Goal: Task Accomplishment & Management: Use online tool/utility

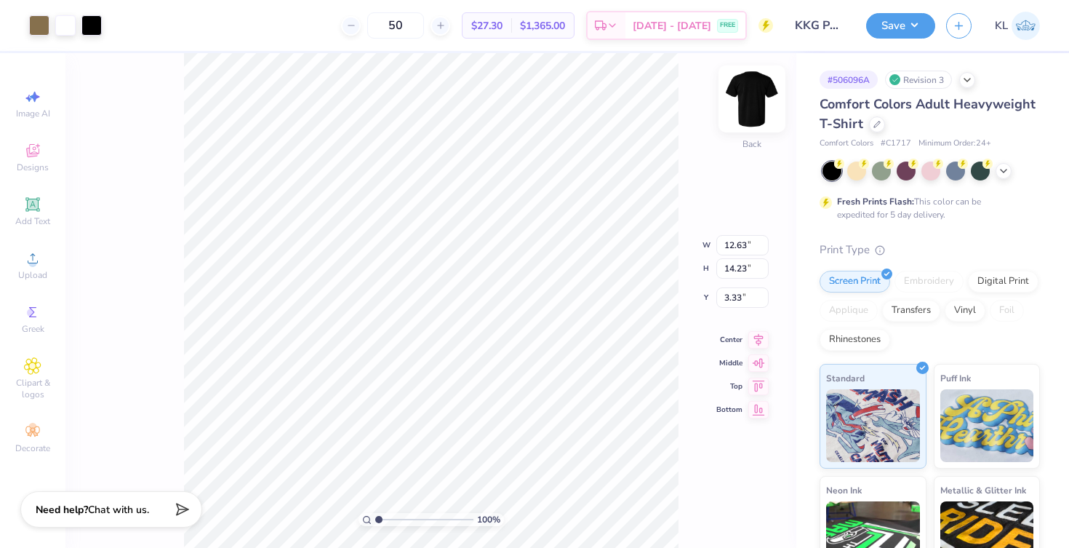
click at [758, 100] on img at bounding box center [752, 99] width 58 height 58
click at [751, 95] on img at bounding box center [752, 99] width 58 height 58
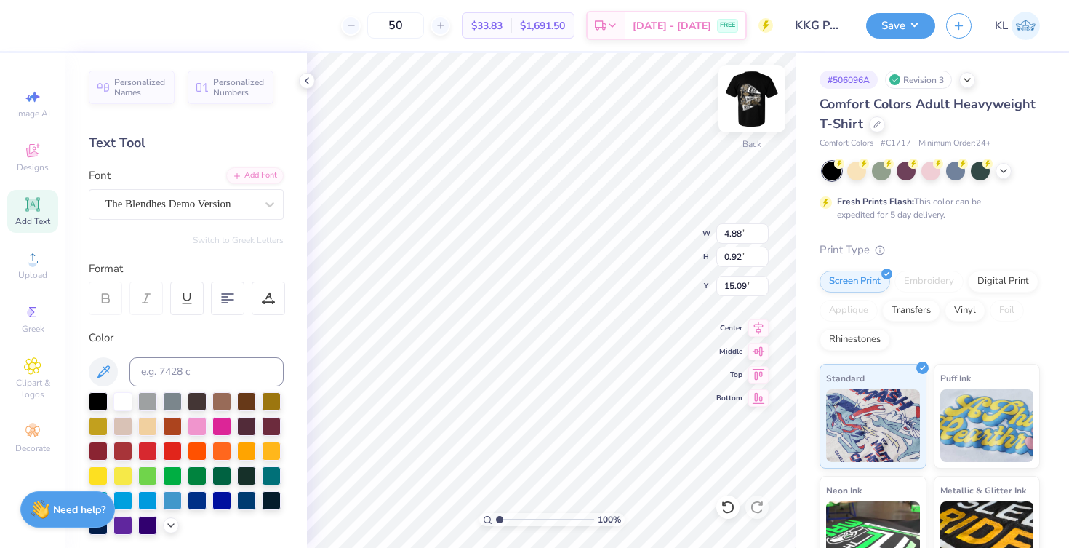
click at [748, 103] on img at bounding box center [752, 99] width 58 height 58
click at [755, 100] on img at bounding box center [752, 99] width 58 height 58
click at [750, 92] on img at bounding box center [752, 99] width 58 height 58
click at [760, 100] on img at bounding box center [752, 99] width 58 height 58
click at [750, 103] on img at bounding box center [752, 99] width 58 height 58
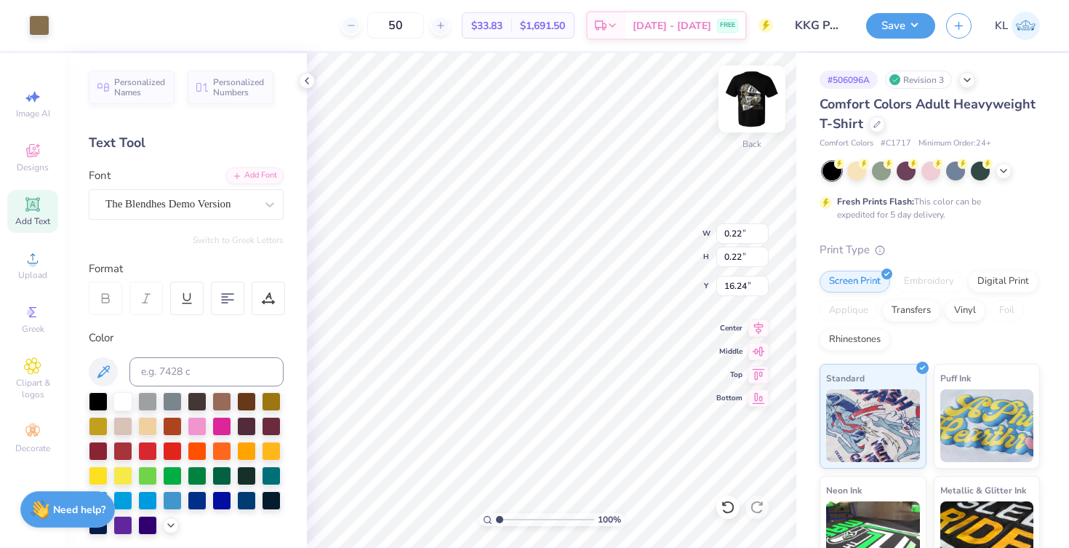
click at [752, 105] on img at bounding box center [752, 99] width 58 height 58
click at [753, 90] on img at bounding box center [752, 99] width 58 height 58
click at [743, 93] on img at bounding box center [752, 99] width 58 height 58
click at [743, 93] on img at bounding box center [751, 98] width 29 height 29
click at [756, 104] on img at bounding box center [752, 99] width 58 height 58
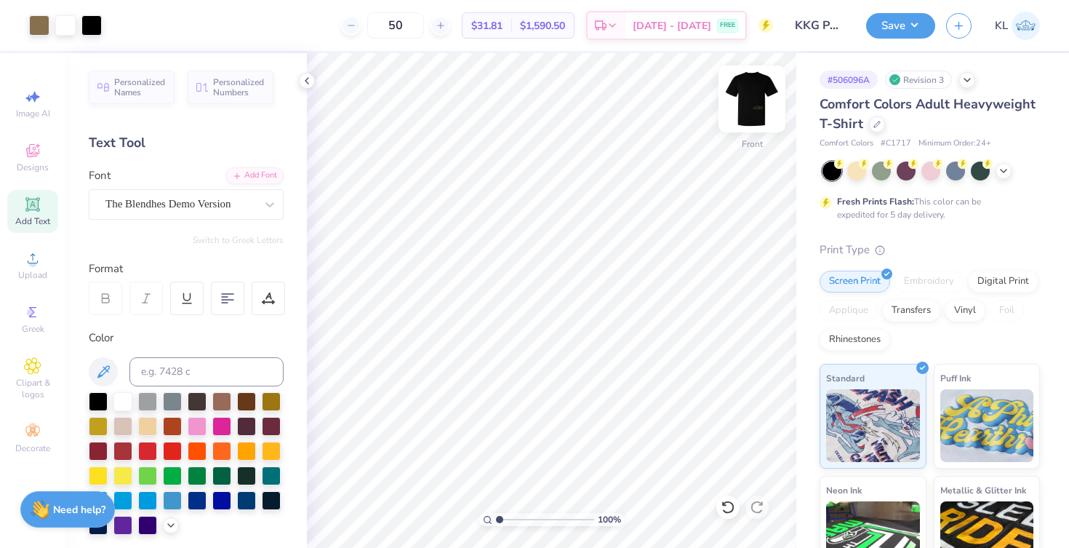
click at [754, 89] on img at bounding box center [752, 99] width 58 height 58
click at [756, 85] on img at bounding box center [752, 99] width 58 height 58
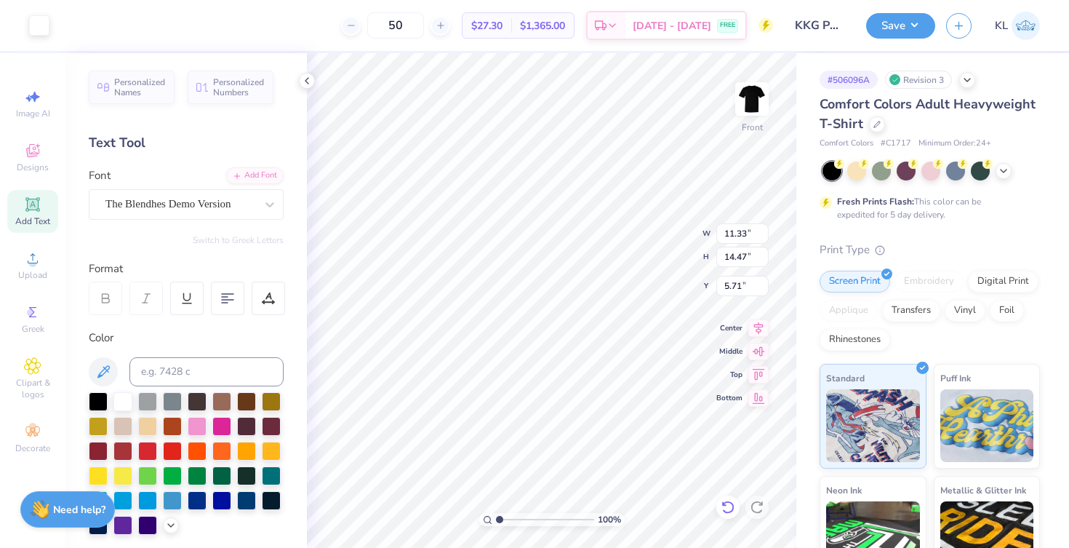
click at [724, 503] on icon at bounding box center [728, 507] width 15 height 15
click at [724, 502] on icon at bounding box center [727, 506] width 12 height 13
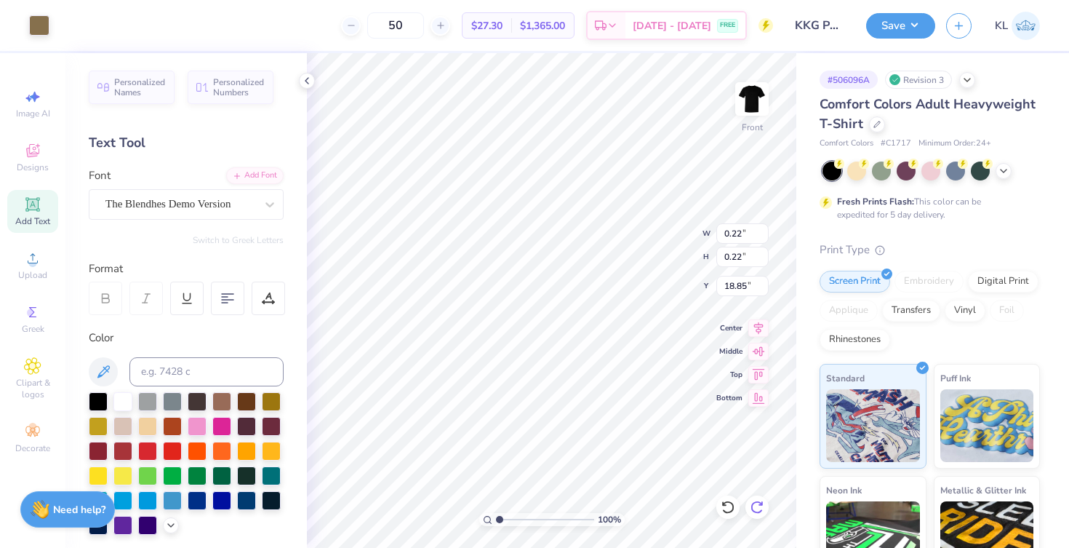
click at [765, 508] on div at bounding box center [756, 506] width 23 height 23
click at [757, 87] on img at bounding box center [752, 99] width 58 height 58
type input "3.86"
type input "0.80"
type input "2.05"
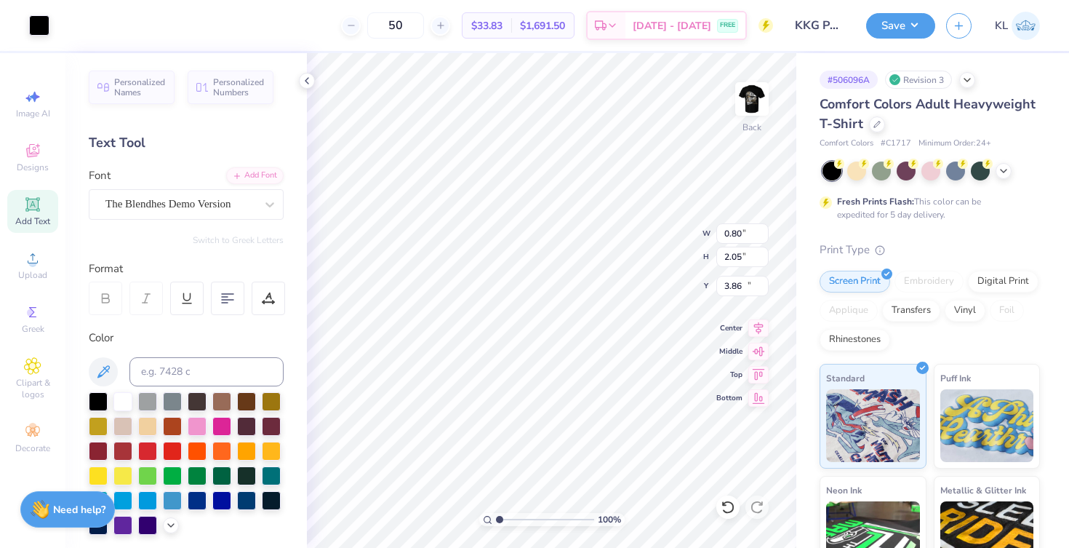
type input "11.10"
click at [732, 507] on icon at bounding box center [727, 506] width 12 height 13
type input "3.81"
click at [732, 508] on icon at bounding box center [728, 507] width 15 height 15
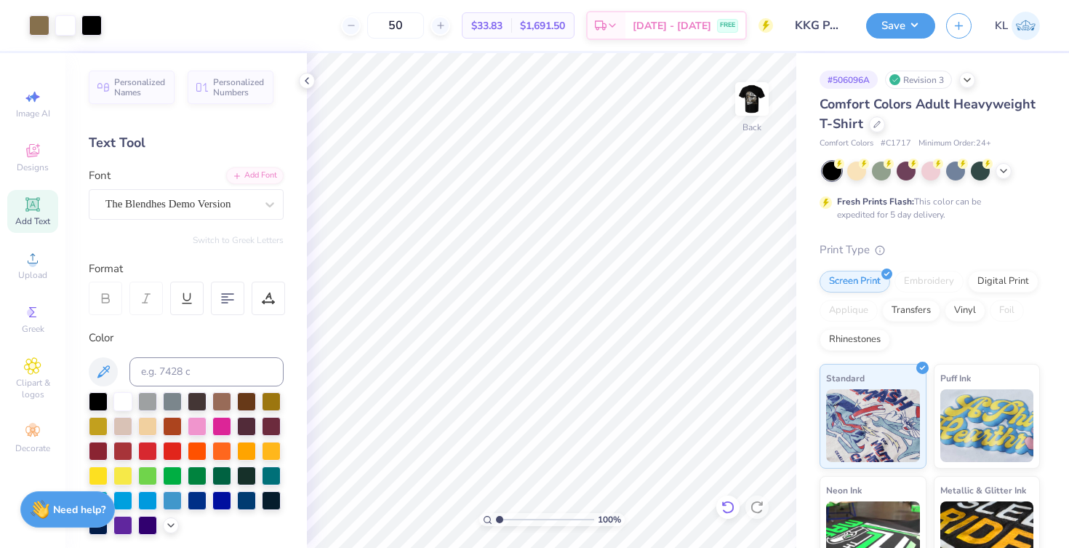
click at [731, 513] on icon at bounding box center [728, 507] width 15 height 15
click at [31, 111] on span "Image AI" at bounding box center [33, 114] width 34 height 12
select select "4"
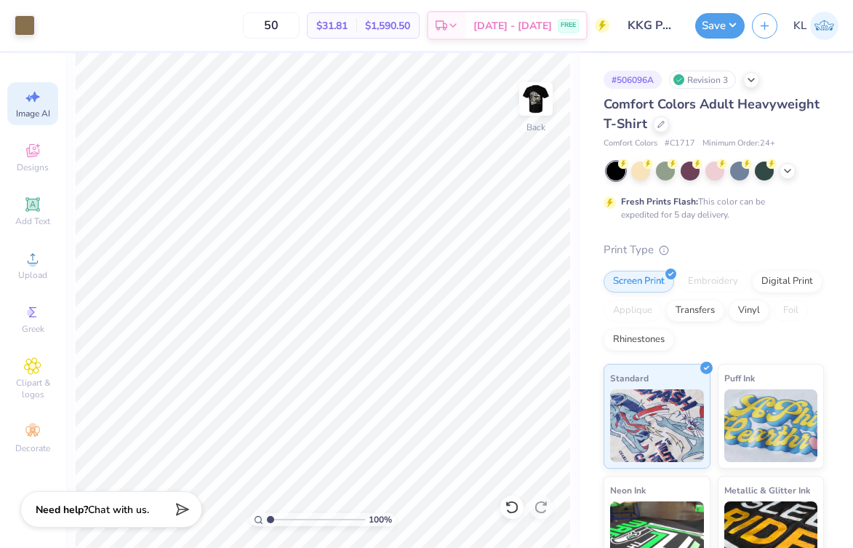
click at [33, 89] on icon at bounding box center [32, 96] width 17 height 17
select select "4"
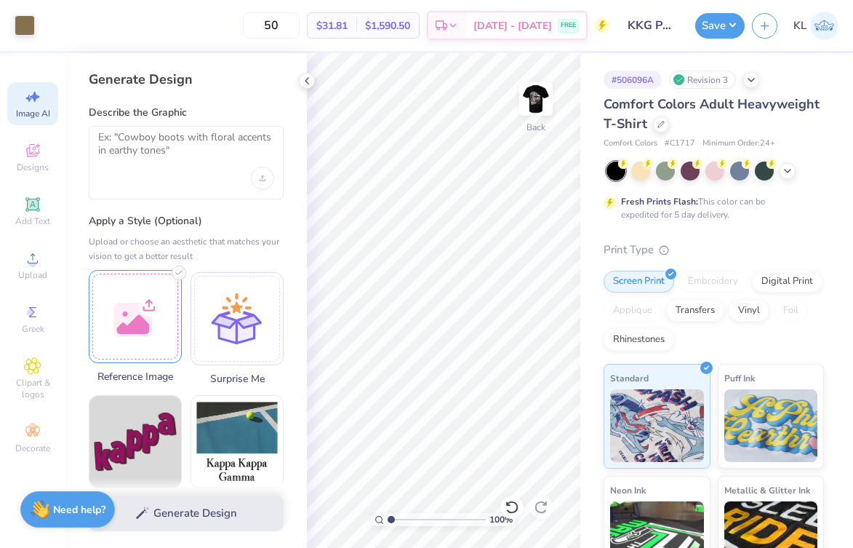
click at [108, 330] on div at bounding box center [135, 316] width 93 height 93
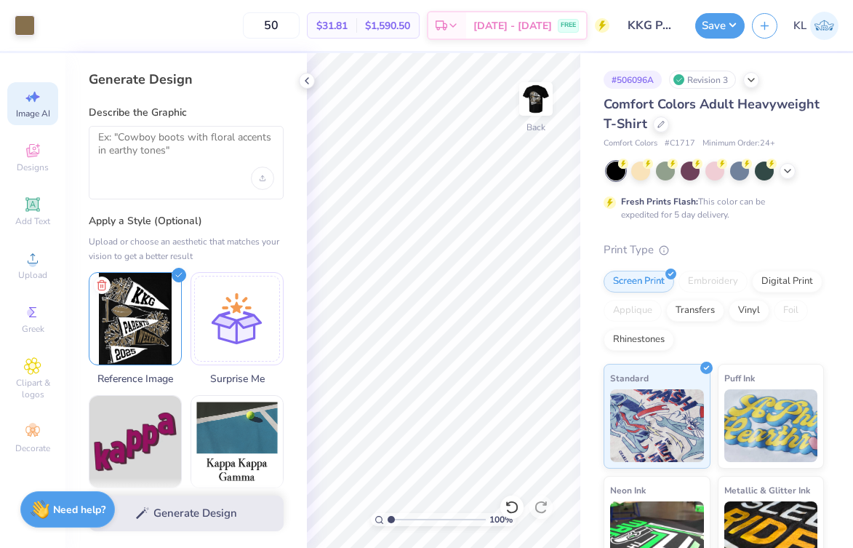
click at [169, 130] on div at bounding box center [186, 162] width 195 height 73
click at [169, 145] on textarea at bounding box center [186, 149] width 176 height 36
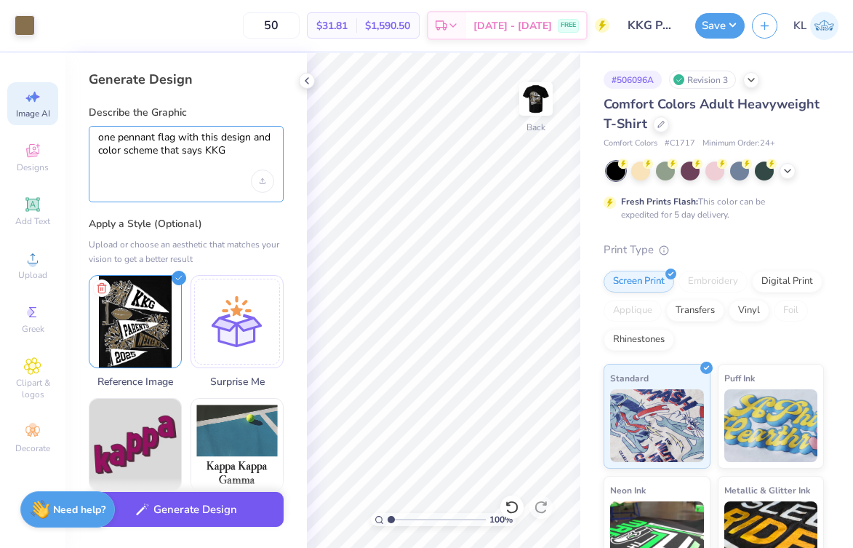
type textarea "one pennant flag with this design and color scheme that says KKG"
click at [242, 518] on button "Generate Design" at bounding box center [186, 510] width 195 height 36
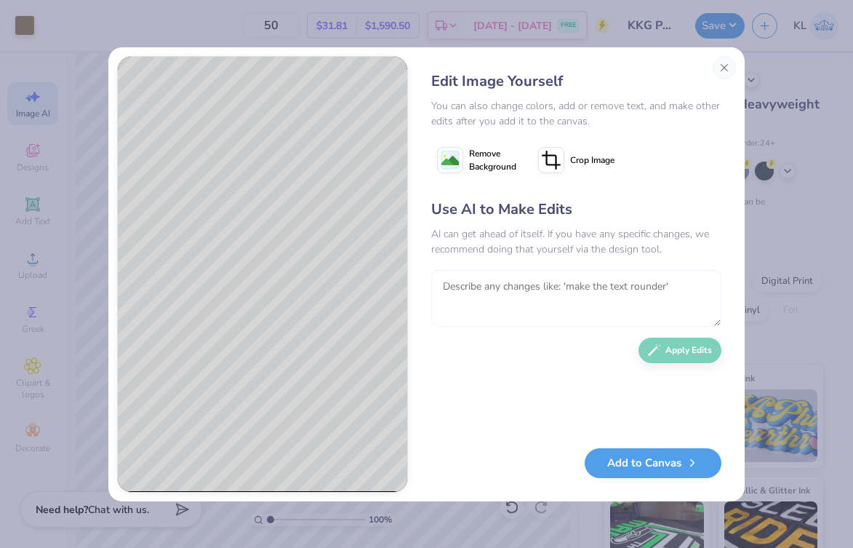
click at [644, 290] on textarea at bounding box center [576, 298] width 290 height 57
type textarea "make the design more similar to the reference photo"
click at [695, 350] on button "Apply Edits" at bounding box center [679, 346] width 83 height 25
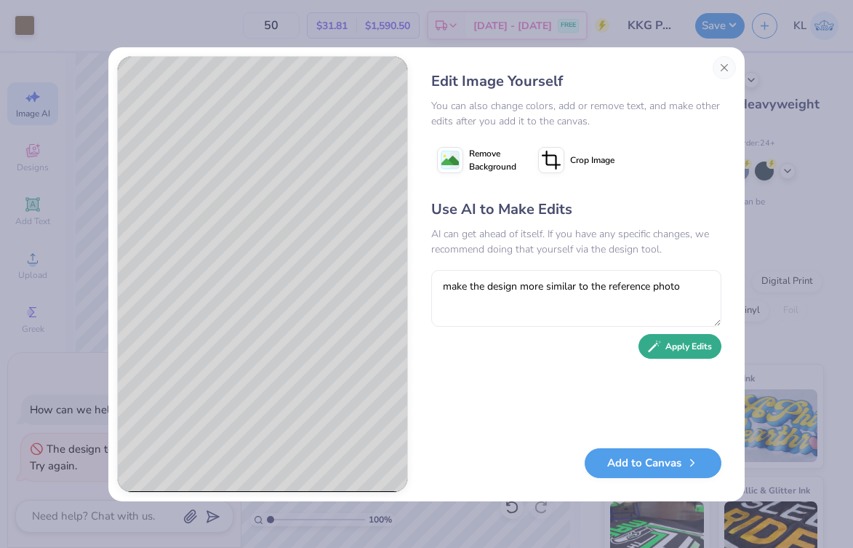
click at [675, 350] on button "Apply Edits" at bounding box center [679, 346] width 83 height 25
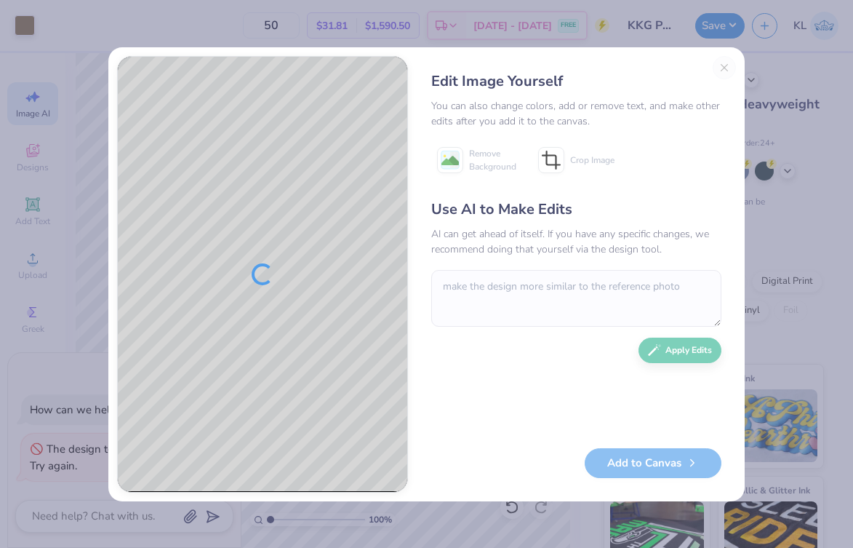
click at [722, 69] on div "Edit Image Yourself You can also change colors, add or remove text, and make ot…" at bounding box center [576, 274] width 319 height 436
click at [721, 66] on div "Edit Image Yourself You can also change colors, add or remove text, and make ot…" at bounding box center [576, 274] width 319 height 436
click at [723, 62] on div "Edit Image Yourself You can also change colors, add or remove text, and make ot…" at bounding box center [576, 274] width 319 height 436
click at [621, 128] on div "You can also change colors, add or remove text, and make other edits after you …" at bounding box center [576, 113] width 290 height 31
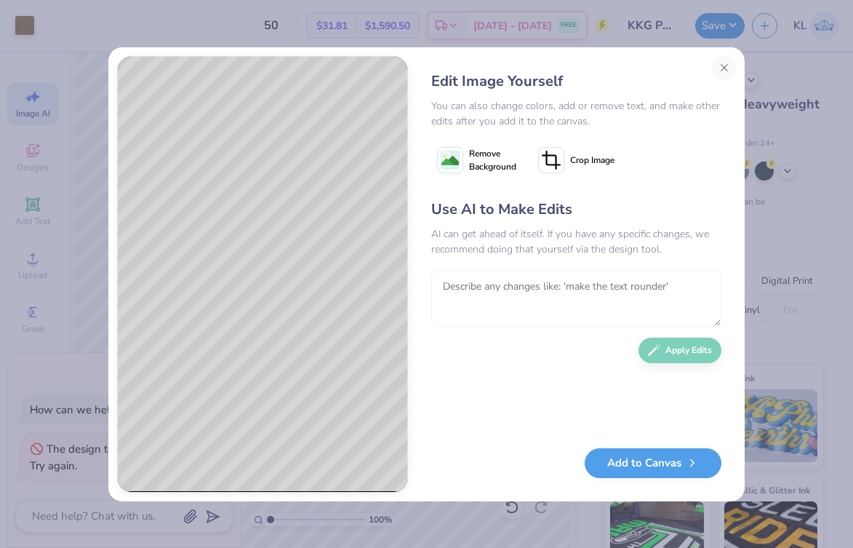
click at [674, 291] on textarea at bounding box center [576, 298] width 290 height 57
type textarea "perfect"
type textarea "x"
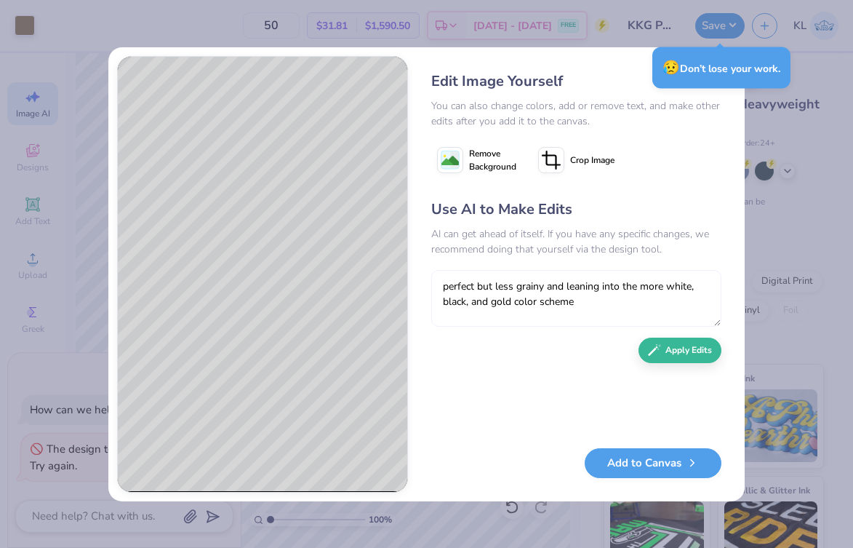
type textarea "perfect but less grainy and leaning into the more white, black, and gold color …"
type textarea "x"
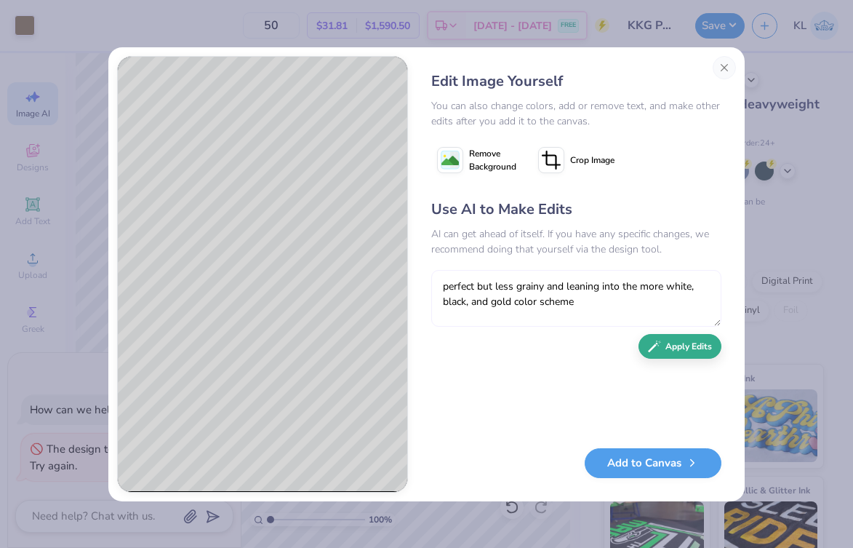
type textarea "perfect but less grainy and leaning into the more white, black, and gold color …"
click at [695, 354] on button "Apply Edits" at bounding box center [679, 346] width 83 height 25
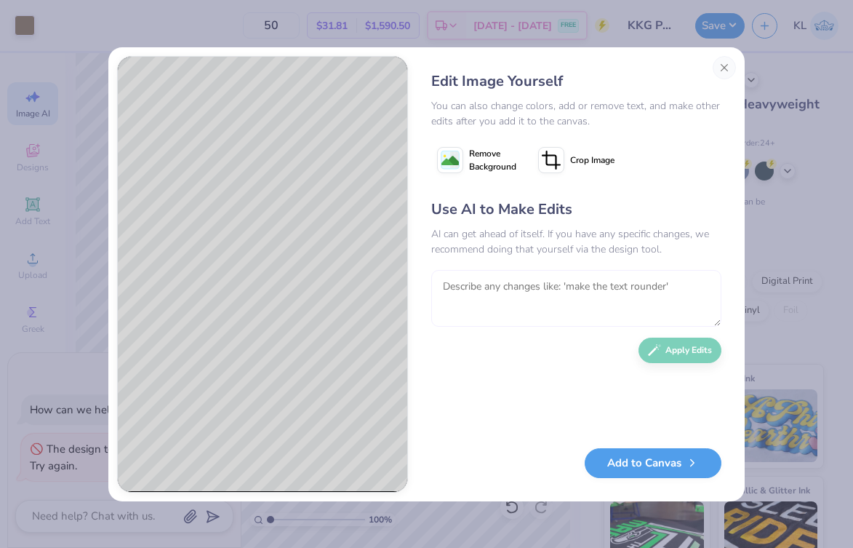
click at [601, 288] on textarea at bounding box center [576, 298] width 290 height 57
type textarea "make it softer"
click at [691, 350] on button "Apply Edits" at bounding box center [679, 346] width 83 height 25
click at [680, 455] on button "Add to Canvas" at bounding box center [653, 459] width 137 height 30
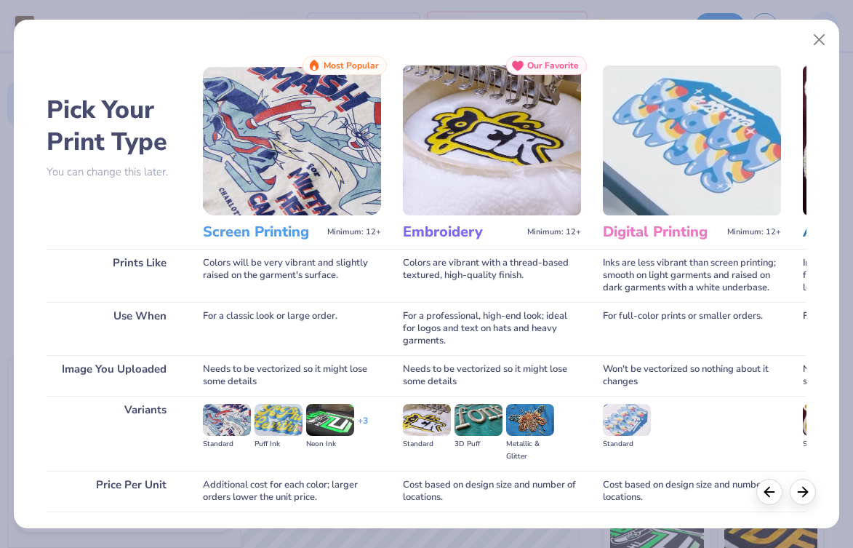
click at [817, 92] on div "Pick Your Print Type You can change this later. Prints Like Use When Image You …" at bounding box center [427, 270] width 826 height 516
type textarea "x"
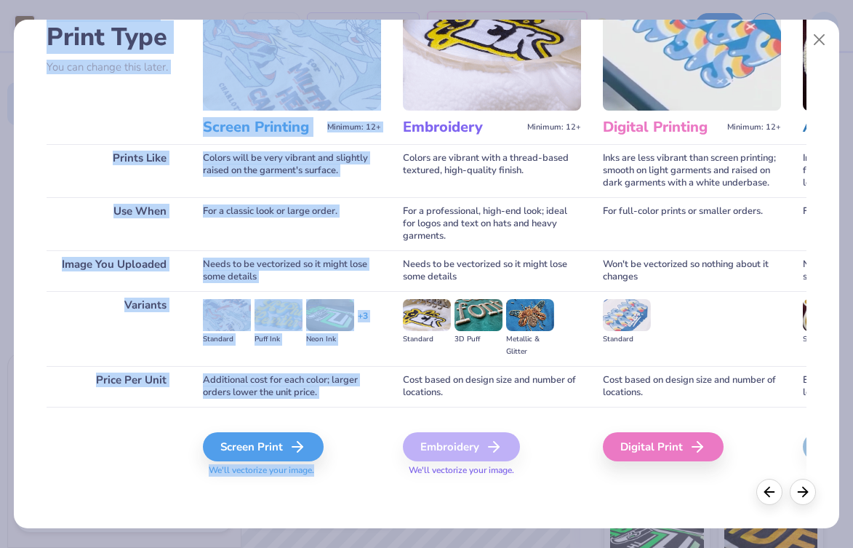
drag, startPoint x: 175, startPoint y: 81, endPoint x: 287, endPoint y: 500, distance: 433.6
click at [287, 500] on div "Pick Your Print Type You can change this later. Prints Like Use When Image You …" at bounding box center [427, 270] width 826 height 516
click at [265, 451] on div "Screen Print" at bounding box center [265, 446] width 121 height 29
click at [289, 445] on div "Screen Print" at bounding box center [265, 446] width 121 height 29
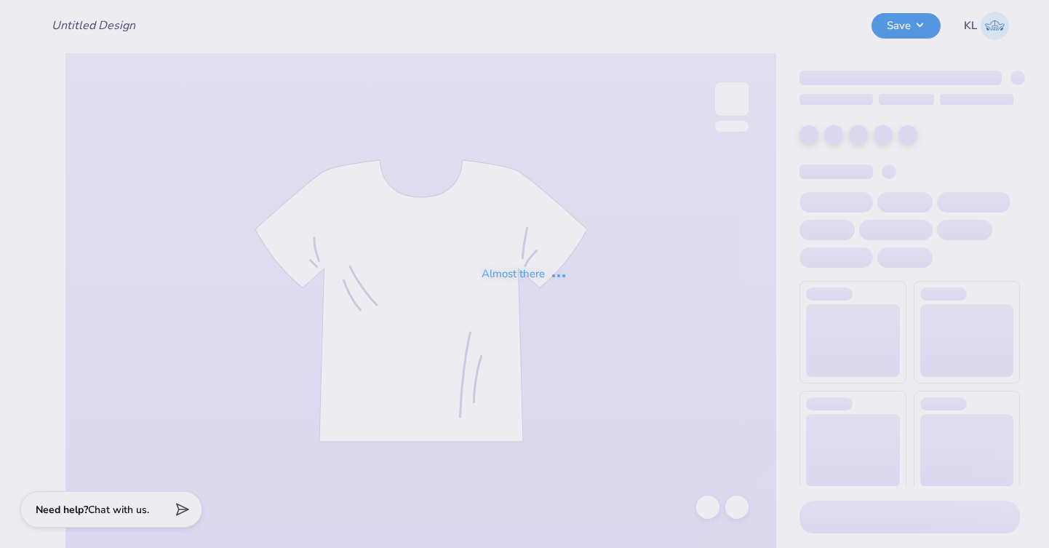
type input "KKG Parents weekend"
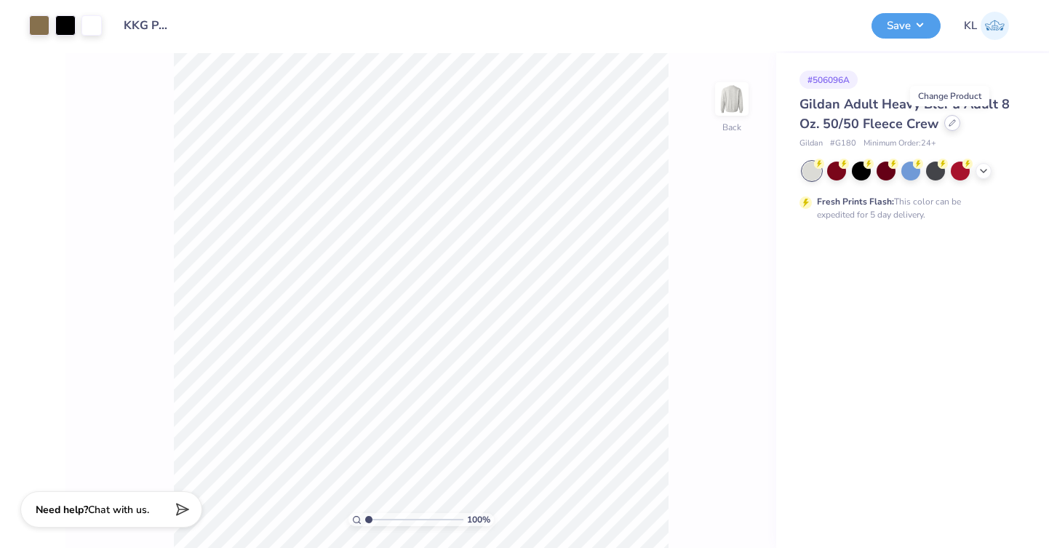
click at [949, 123] on icon at bounding box center [952, 123] width 6 height 6
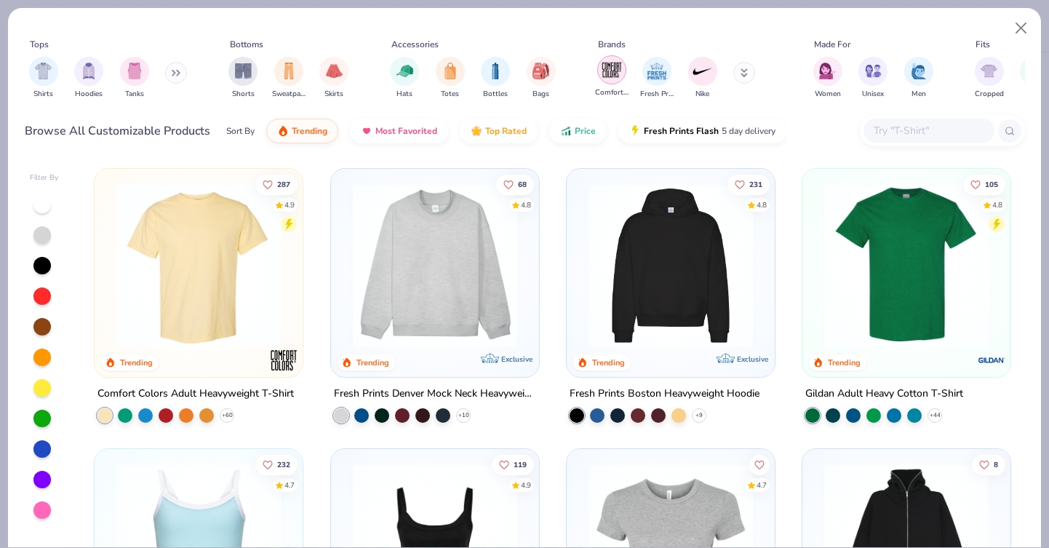
click at [603, 65] on img "filter for Comfort Colors" at bounding box center [612, 70] width 22 height 22
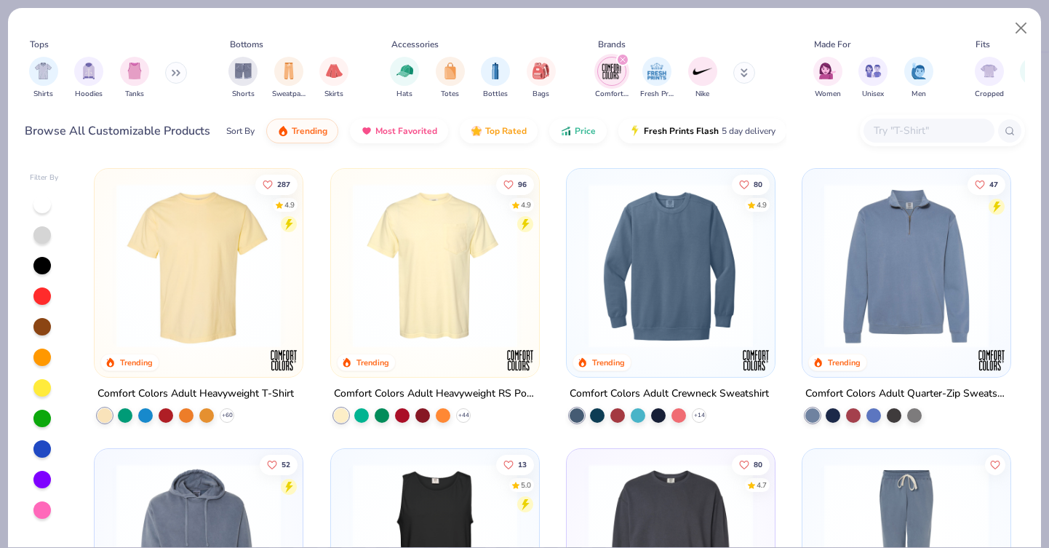
click at [237, 289] on img at bounding box center [198, 265] width 179 height 164
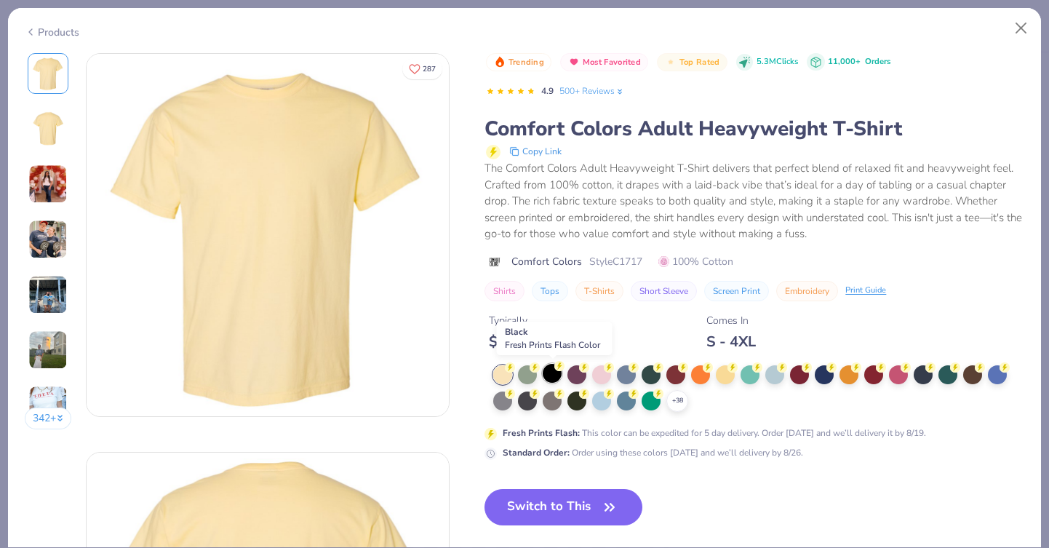
click at [552, 372] on div at bounding box center [551, 373] width 19 height 19
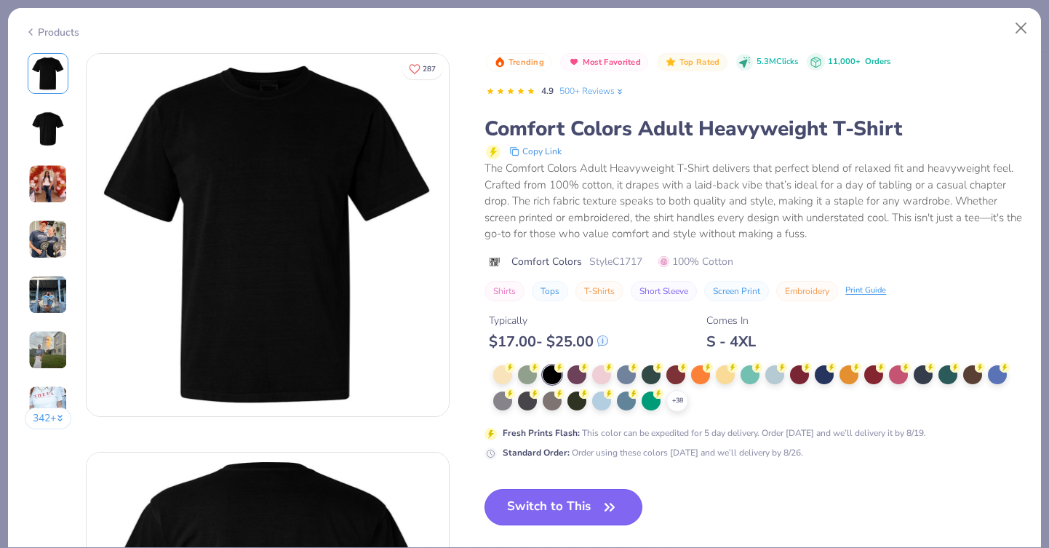
click at [567, 505] on button "Switch to This" at bounding box center [563, 507] width 158 height 36
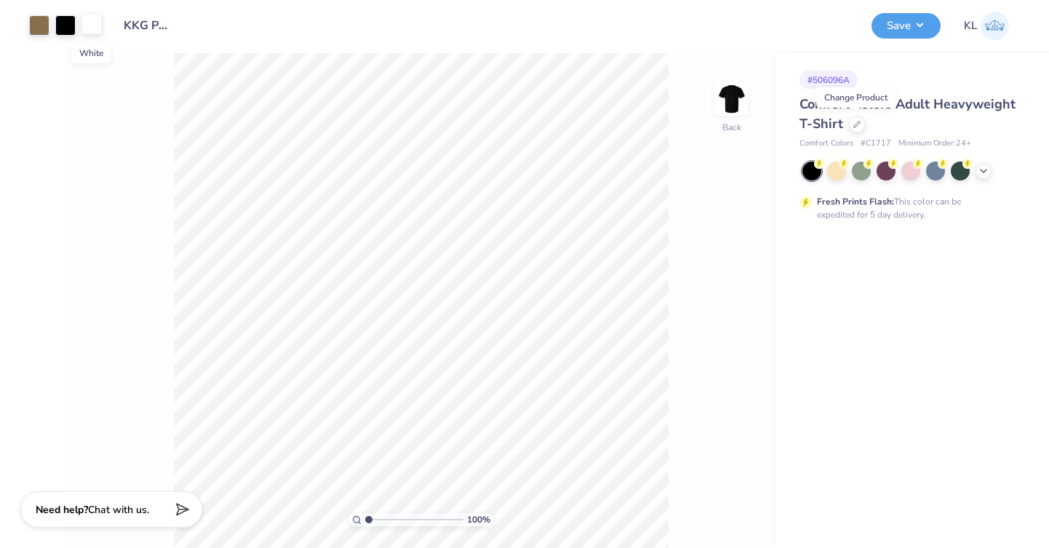
click at [90, 23] on div at bounding box center [91, 24] width 20 height 20
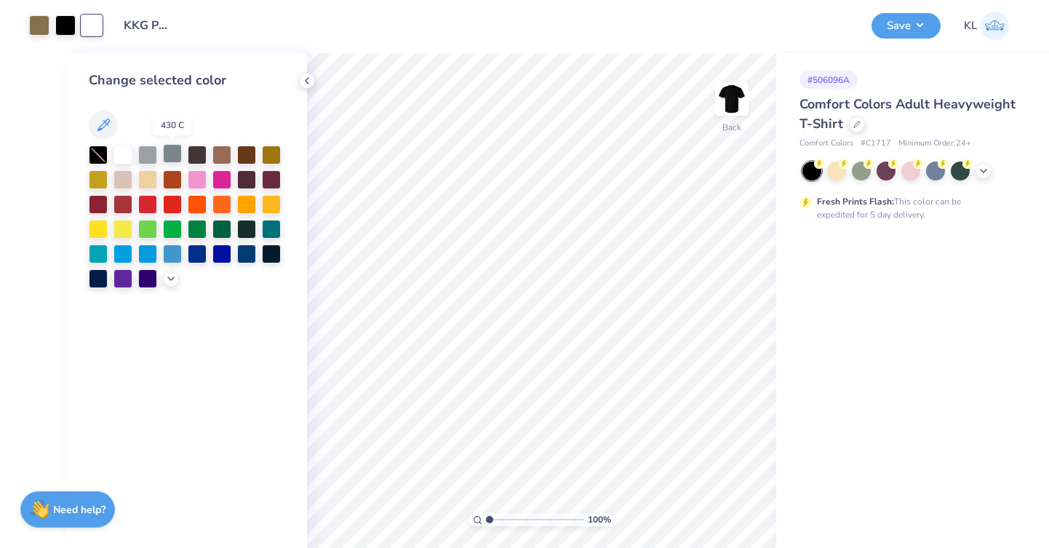
click at [175, 153] on div at bounding box center [172, 153] width 19 height 19
click at [73, 27] on div at bounding box center [65, 24] width 20 height 20
click at [124, 153] on div at bounding box center [122, 153] width 19 height 19
click at [92, 23] on div at bounding box center [91, 24] width 20 height 20
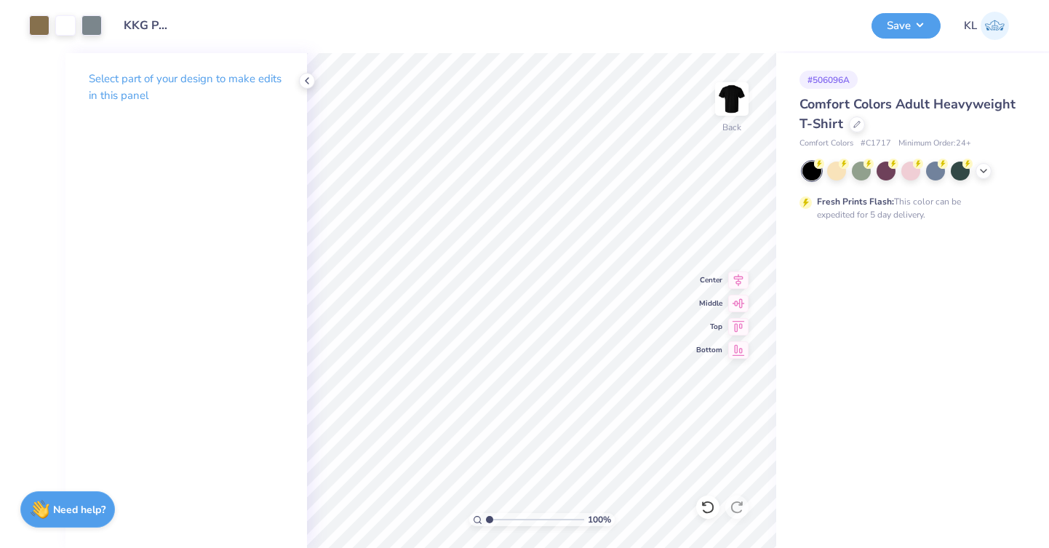
click at [793, 428] on div "# 506096A Comfort Colors Adult Heavyweight T-Shirt Comfort Colors # C1717 Minim…" at bounding box center [912, 300] width 273 height 494
click at [797, 438] on div "# 506096A Comfort Colors Adult Heavyweight T-Shirt Comfort Colors # C1717 Minim…" at bounding box center [912, 300] width 273 height 494
click at [97, 22] on div at bounding box center [91, 24] width 20 height 20
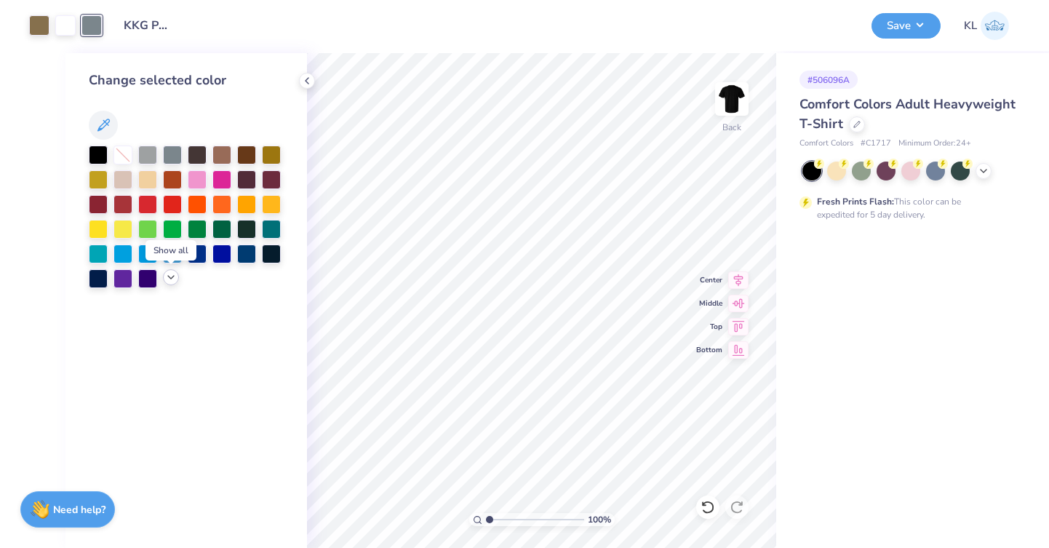
click at [173, 275] on icon at bounding box center [171, 277] width 12 height 12
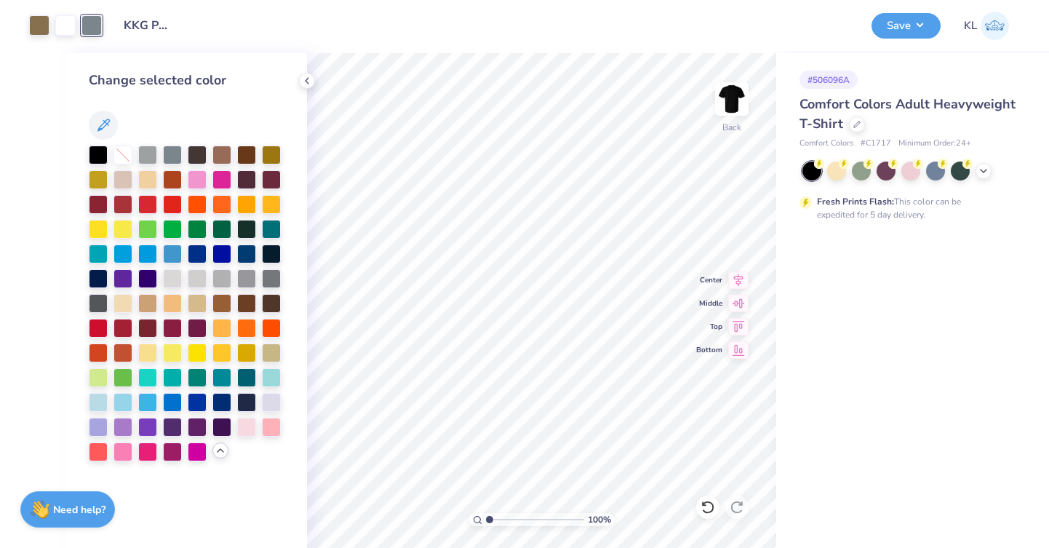
click at [40, 12] on div "Art colors" at bounding box center [51, 25] width 102 height 51
click at [40, 20] on div at bounding box center [39, 24] width 20 height 20
click at [89, 28] on div at bounding box center [91, 24] width 20 height 20
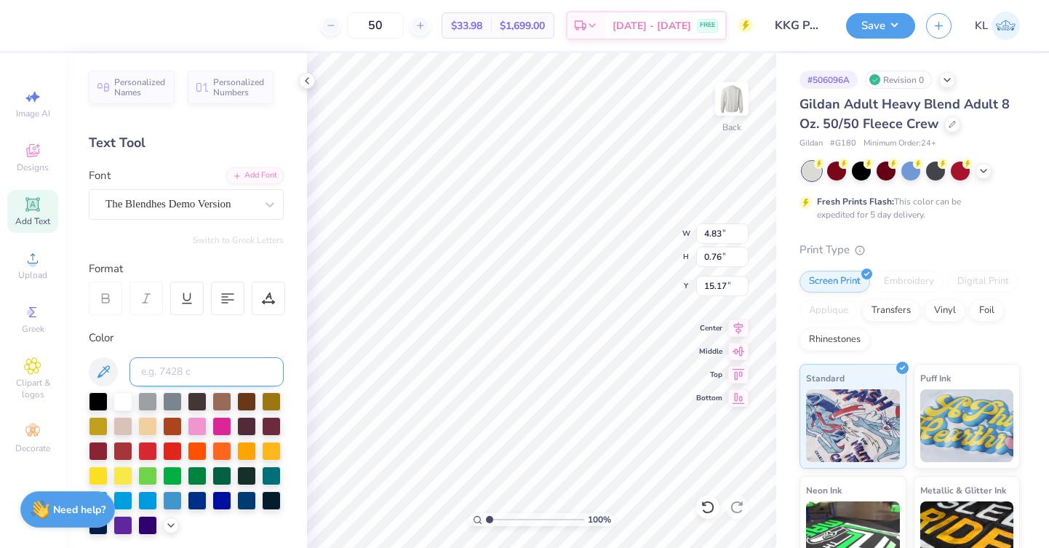
click at [223, 372] on input at bounding box center [206, 371] width 154 height 29
type input "872"
type input "4.88"
type input "0.92"
type input "15.08"
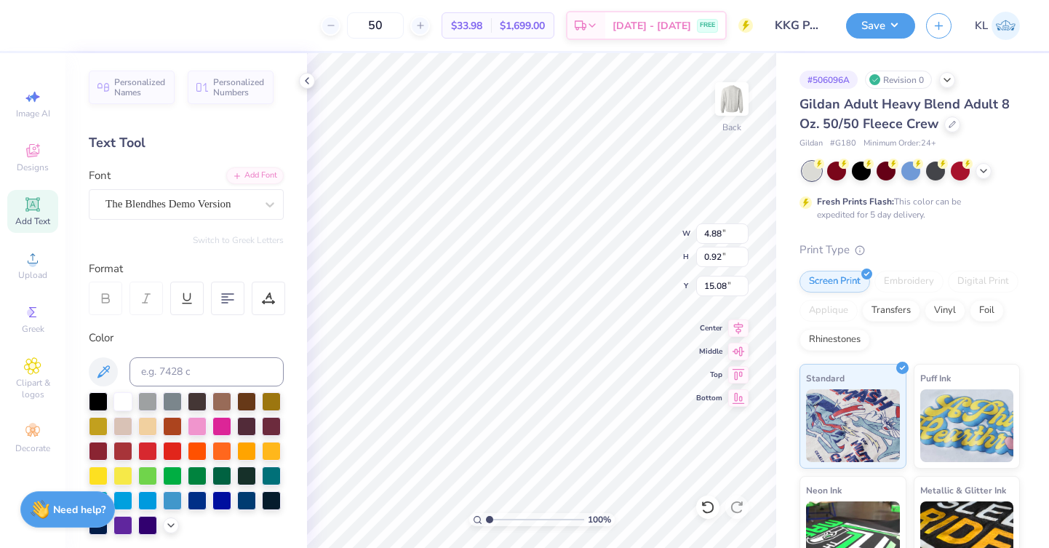
type input "5.66"
type input "0.79"
type input "16.05"
click at [229, 368] on input at bounding box center [206, 371] width 154 height 29
type input "872"
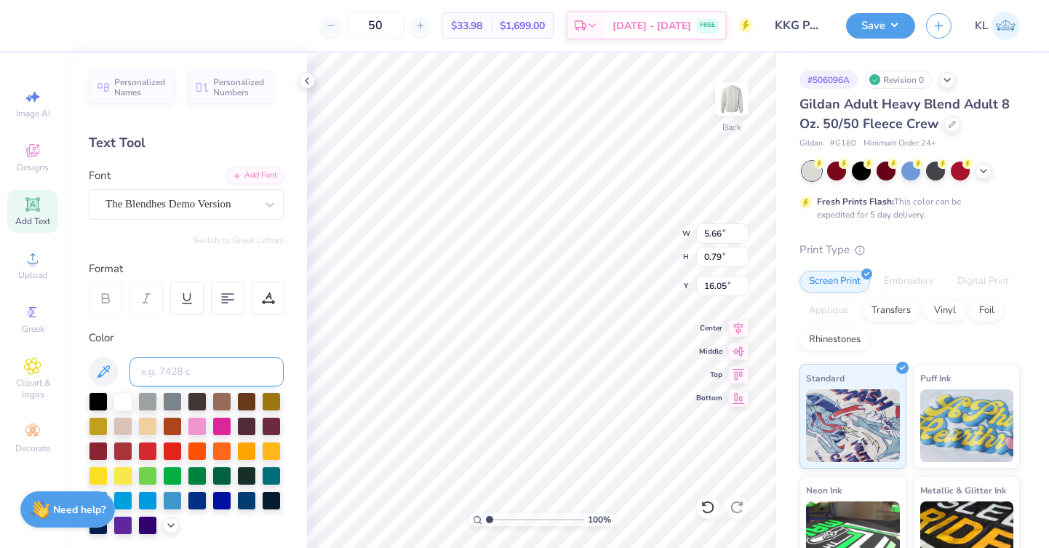
type input "5.72"
type input "0.92"
type input "15.99"
click at [157, 380] on input at bounding box center [206, 371] width 154 height 29
type input "872"
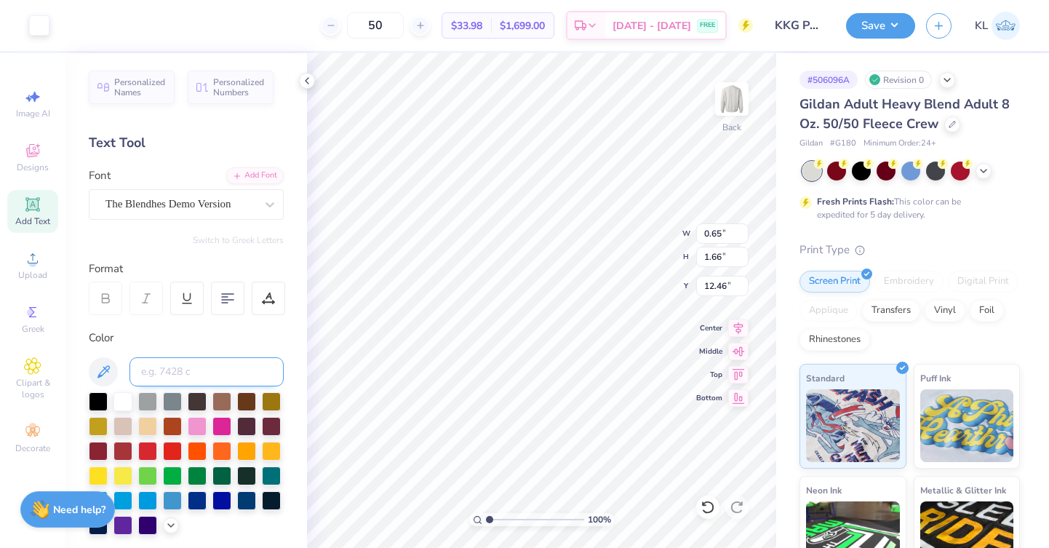
click at [172, 372] on input at bounding box center [206, 371] width 154 height 29
type input "872"
type input "1.08"
type input "2.22"
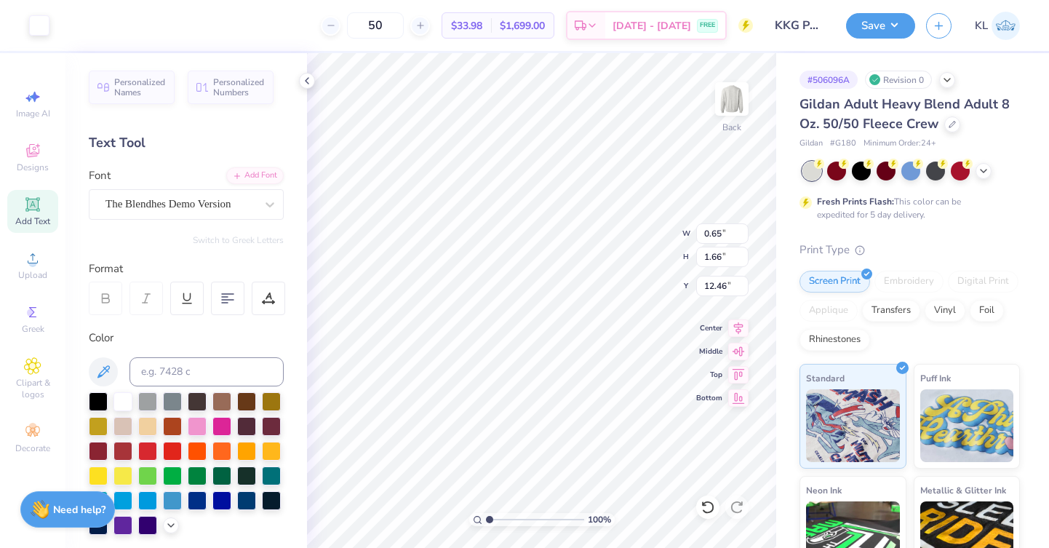
type input "12.00"
click at [166, 379] on input at bounding box center [206, 371] width 154 height 29
type input "872"
type input "0.56"
type input "0.95"
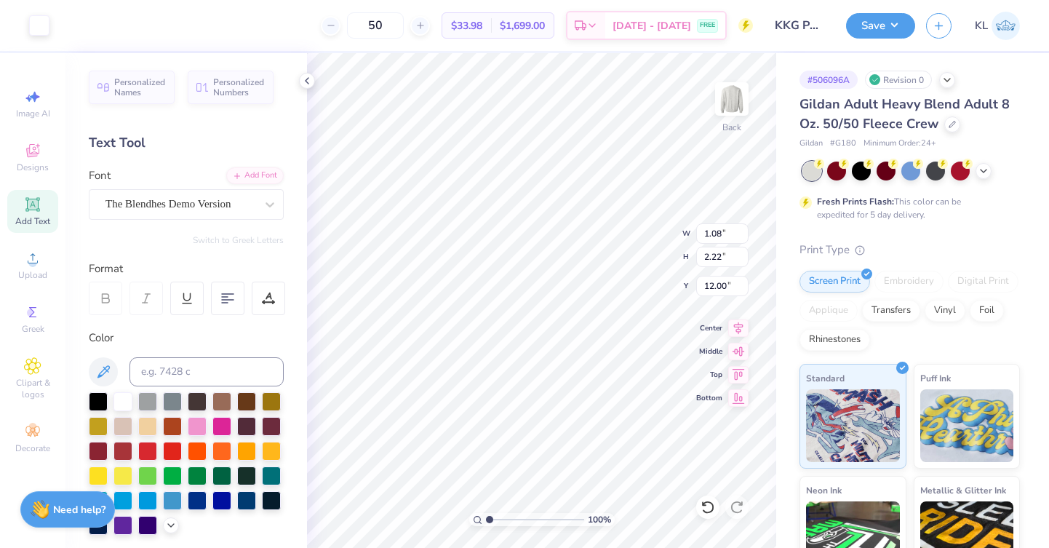
type input "13.37"
click at [155, 364] on input at bounding box center [206, 371] width 154 height 29
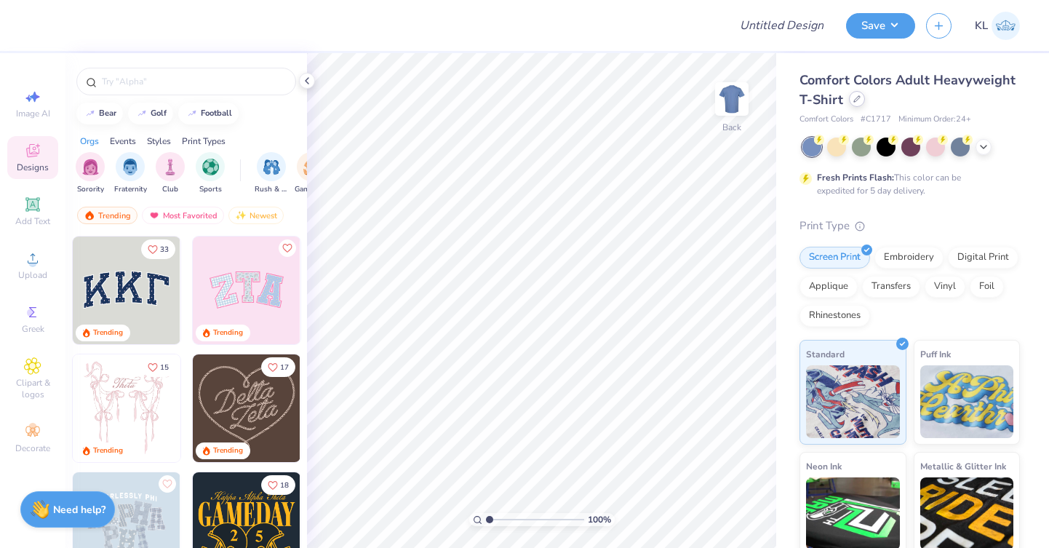
click at [860, 100] on icon at bounding box center [856, 98] width 7 height 7
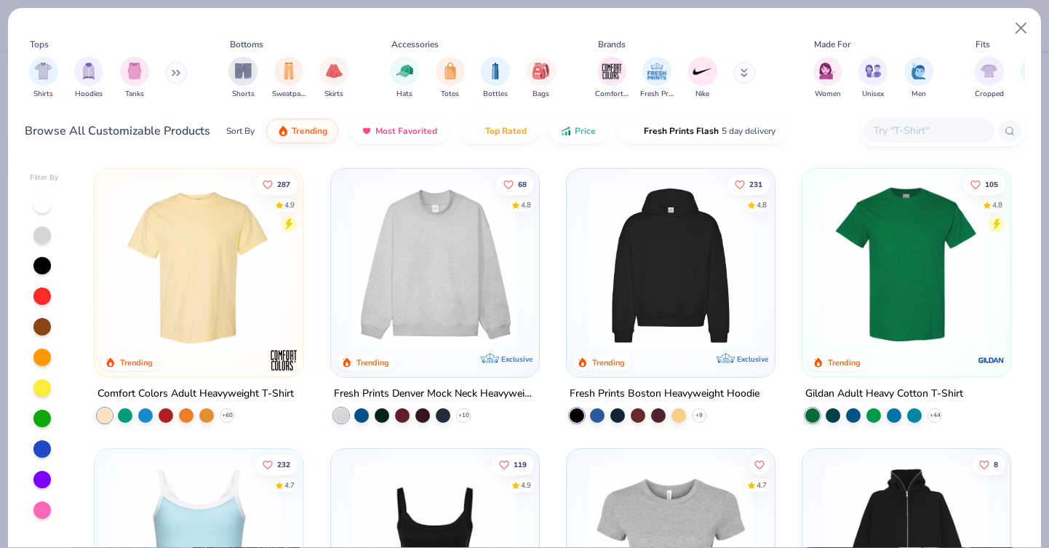
click at [910, 136] on input "text" at bounding box center [928, 130] width 112 height 17
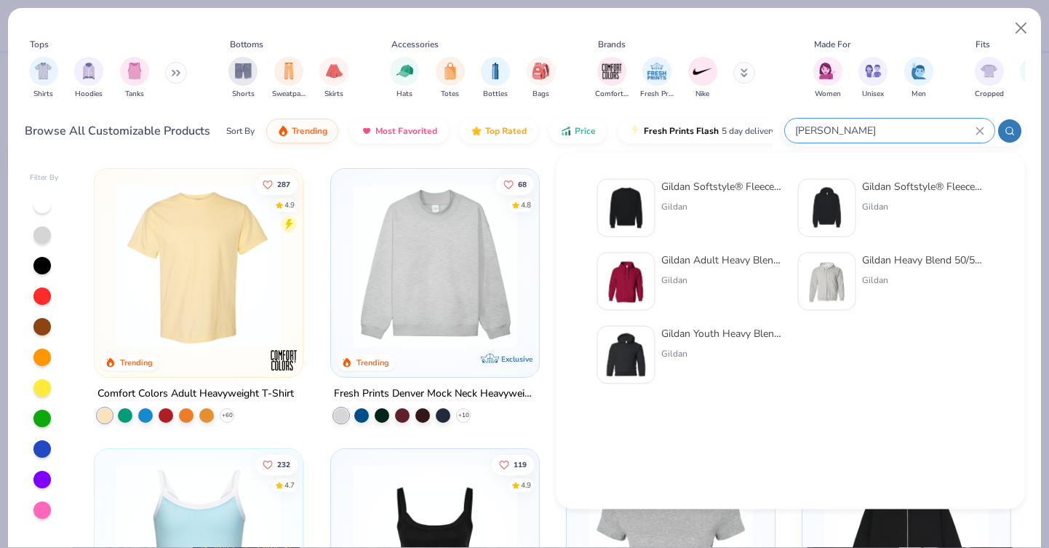
type input "[PERSON_NAME]"
click at [723, 198] on div "Gildan Softstyle® Fleece Crew Sweatshirt Gildan" at bounding box center [722, 208] width 122 height 58
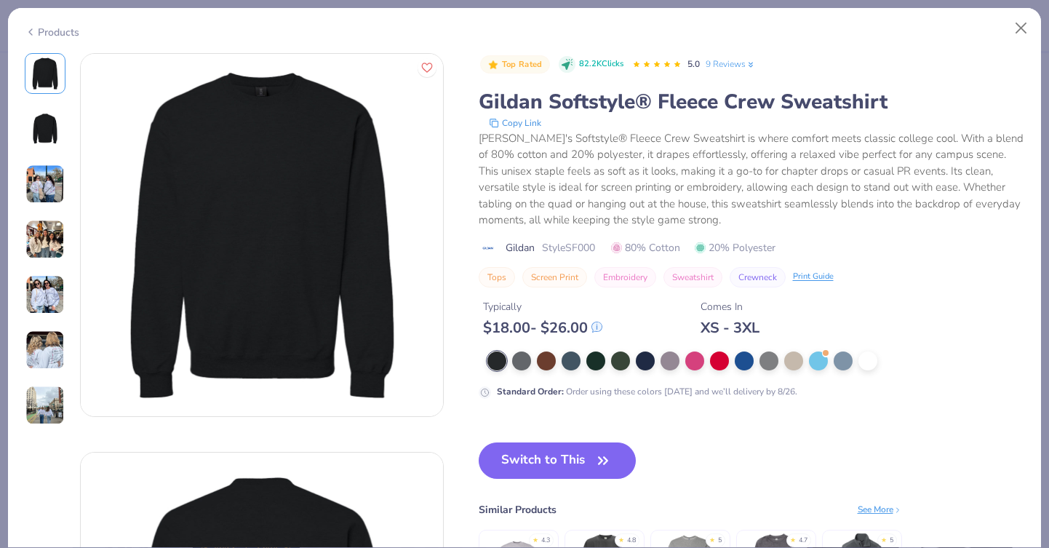
click at [46, 117] on img at bounding box center [45, 128] width 35 height 35
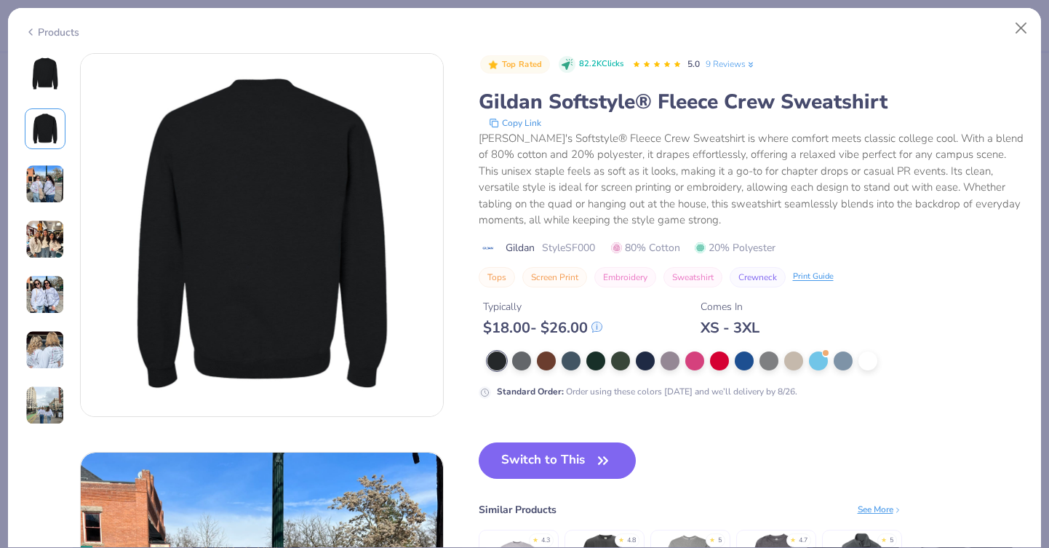
click at [53, 193] on img at bounding box center [44, 183] width 39 height 39
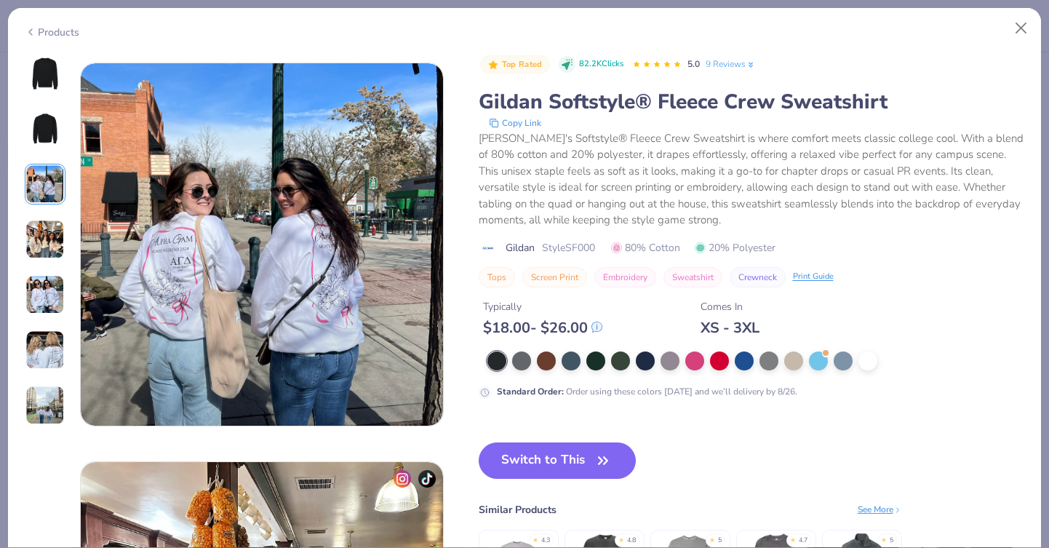
scroll to position [797, 0]
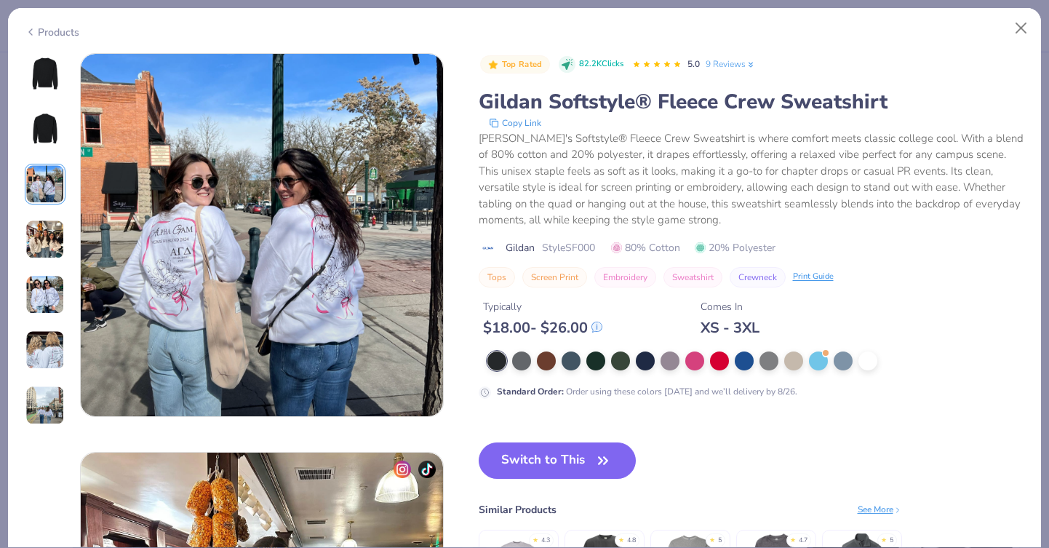
click at [53, 233] on img at bounding box center [44, 239] width 39 height 39
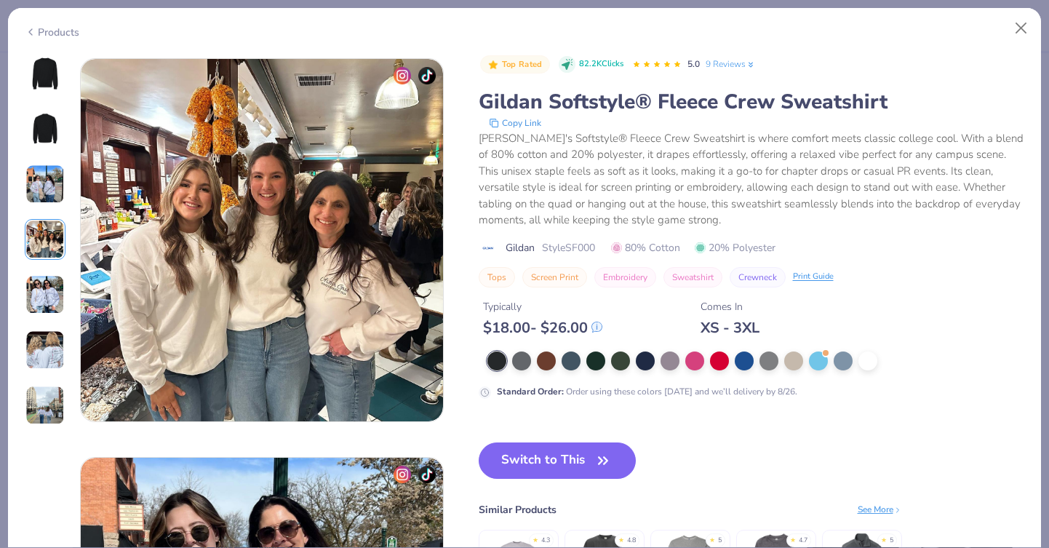
scroll to position [1195, 0]
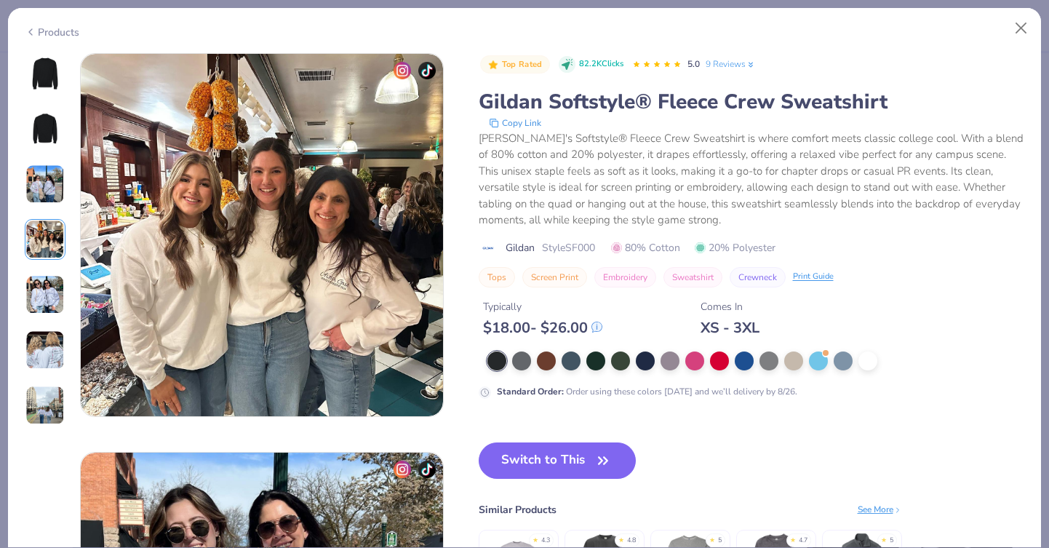
click at [52, 265] on div at bounding box center [45, 239] width 41 height 372
click at [49, 295] on img at bounding box center [44, 294] width 39 height 39
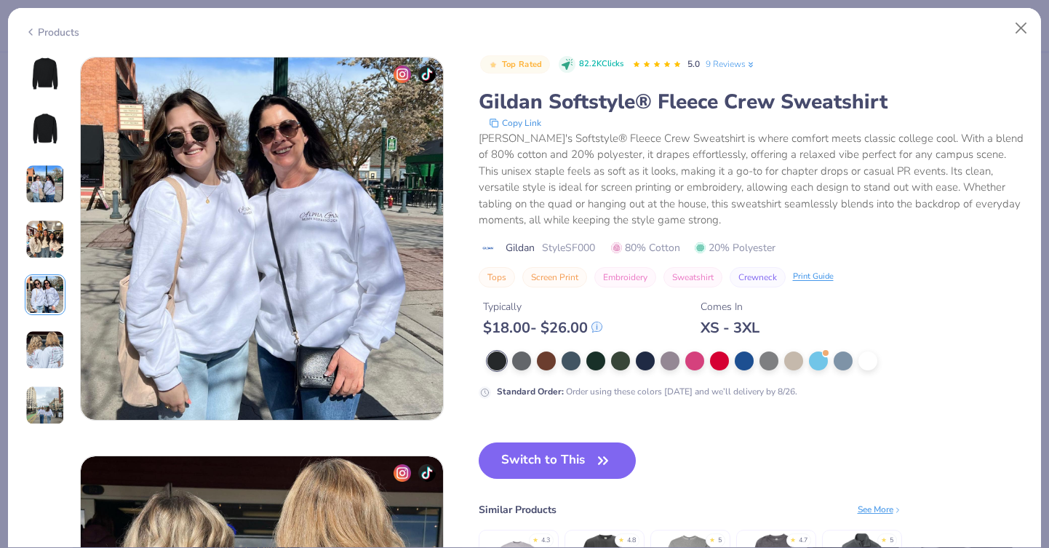
scroll to position [1594, 0]
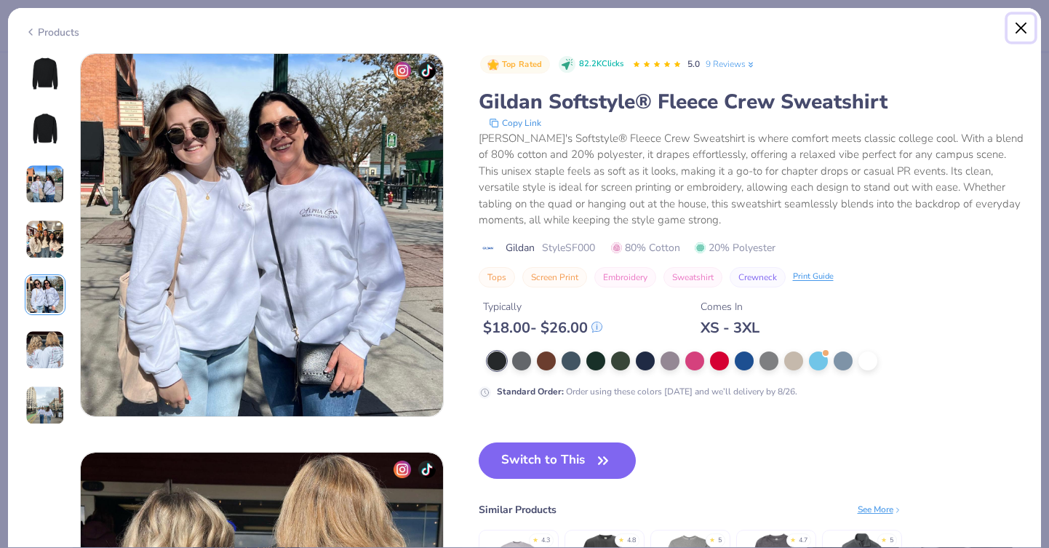
click at [1021, 20] on button "Close" at bounding box center [1021, 29] width 28 height 28
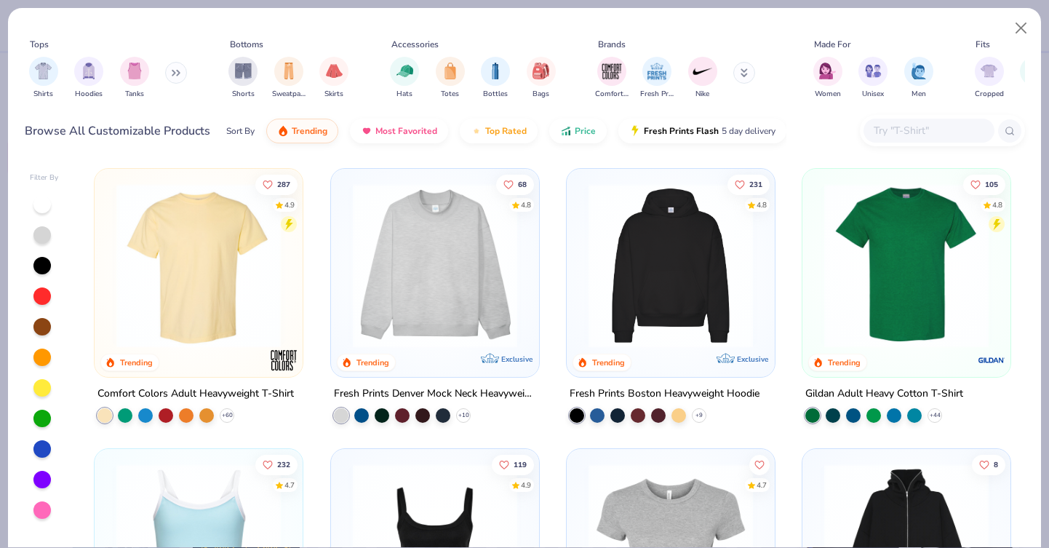
click at [744, 72] on icon at bounding box center [744, 71] width 5 height 2
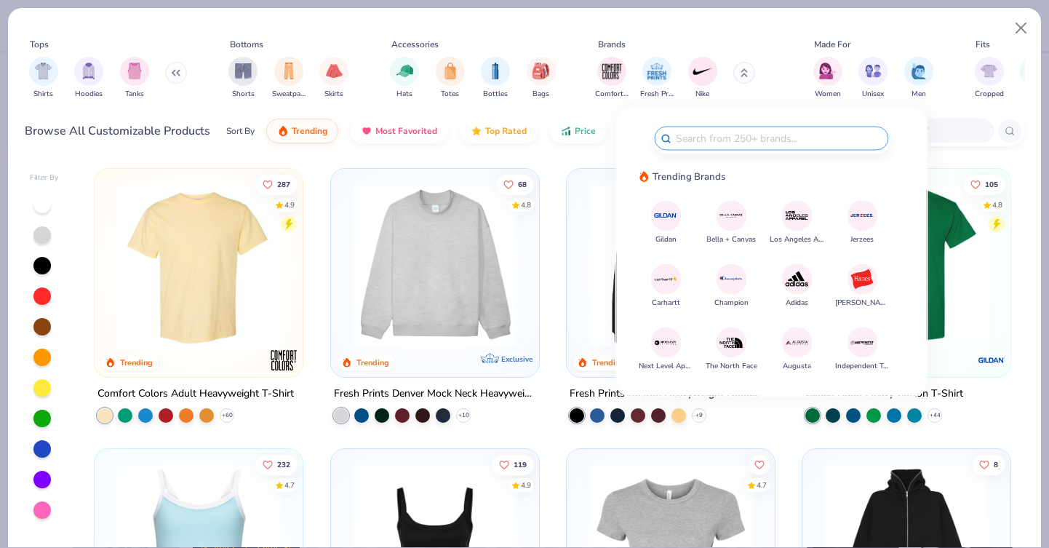
click at [664, 224] on img at bounding box center [665, 215] width 25 height 25
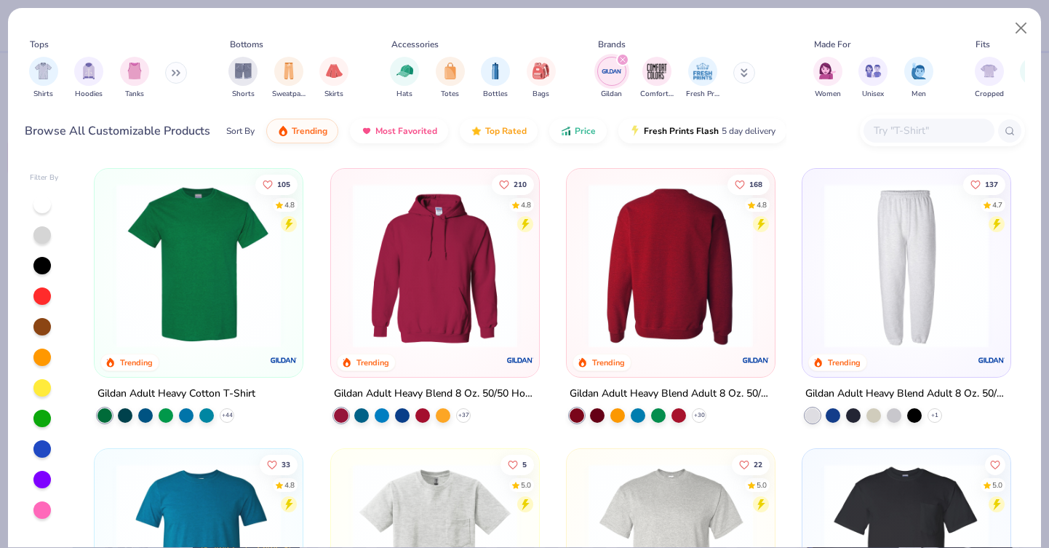
click at [694, 245] on img at bounding box center [670, 265] width 179 height 164
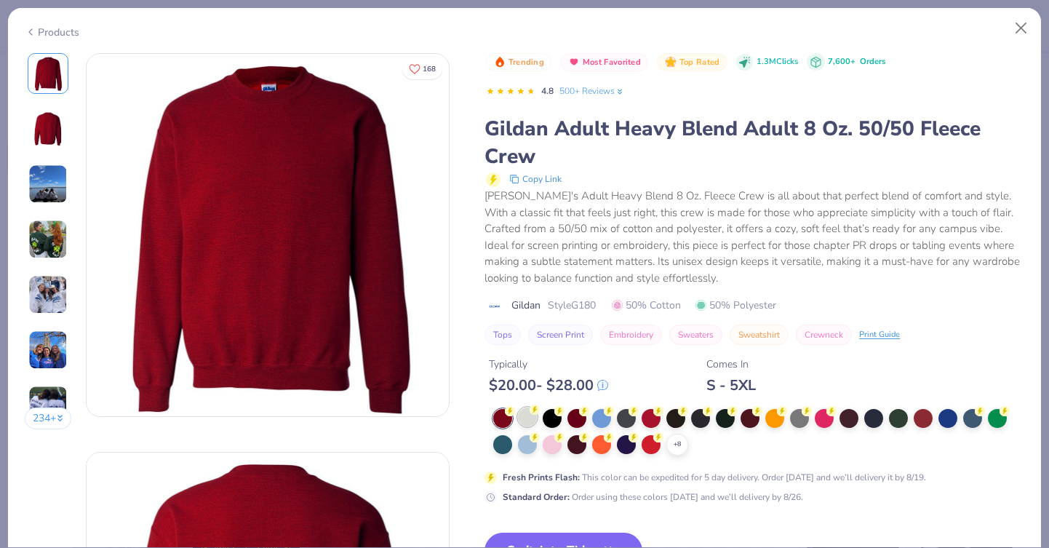
click at [515, 413] on circle at bounding box center [510, 411] width 10 height 10
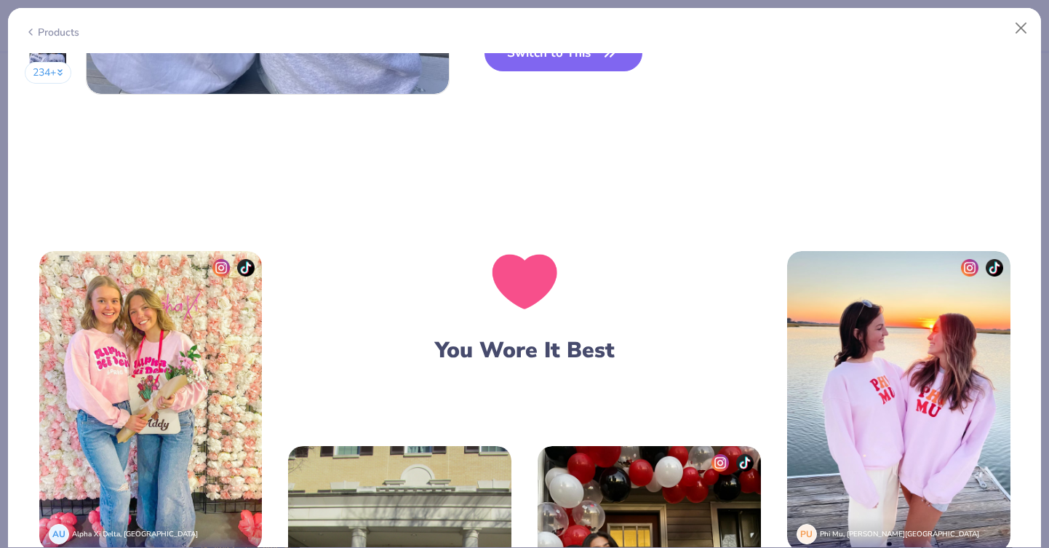
scroll to position [2480, 0]
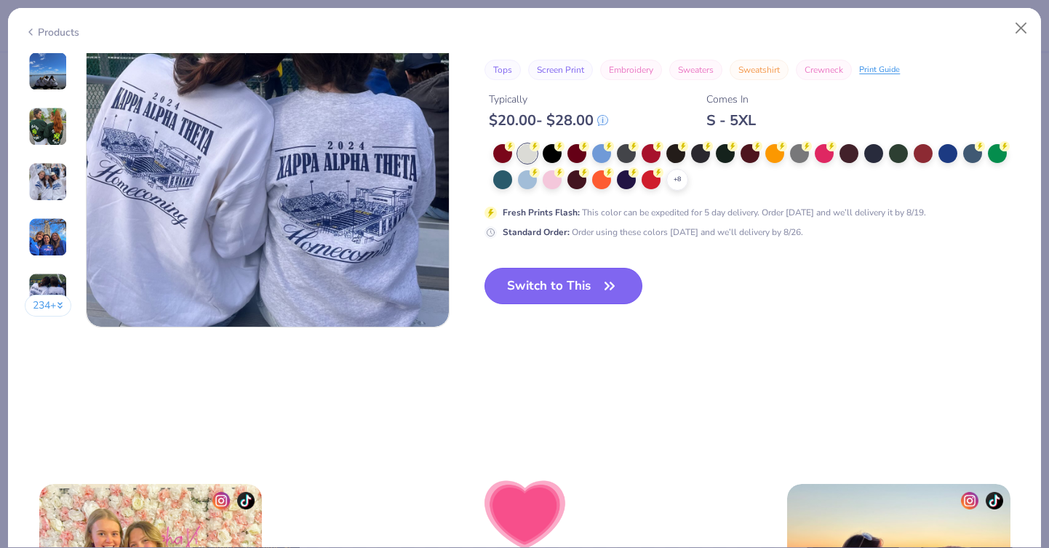
click at [590, 269] on button "Switch to This" at bounding box center [563, 286] width 158 height 36
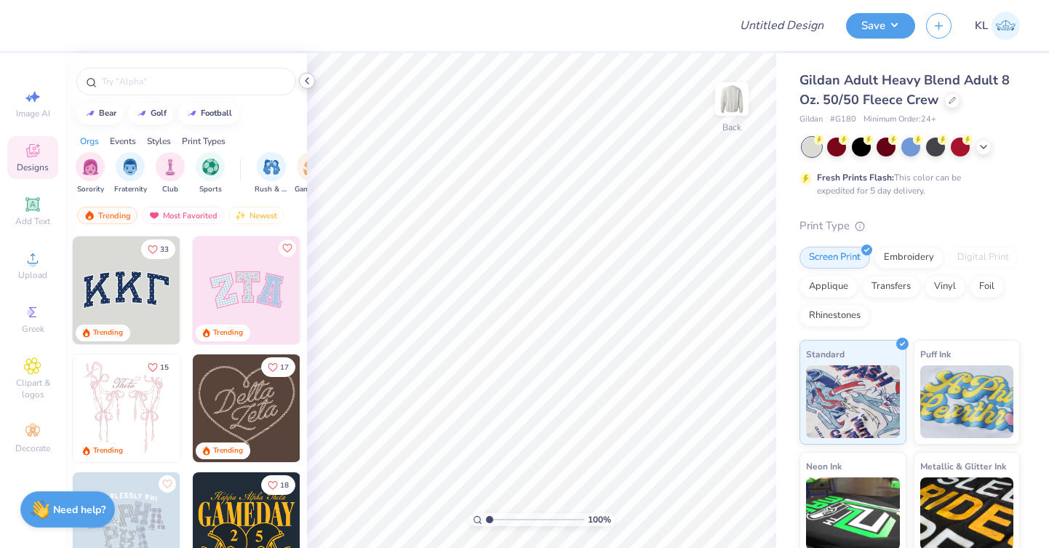
click at [306, 78] on icon at bounding box center [307, 81] width 12 height 12
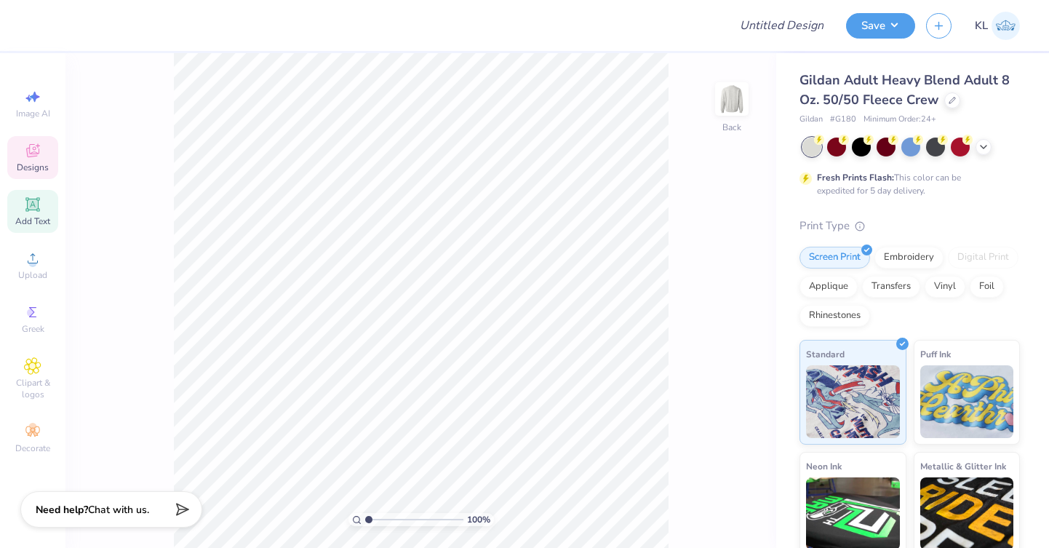
click at [34, 212] on icon at bounding box center [32, 204] width 17 height 17
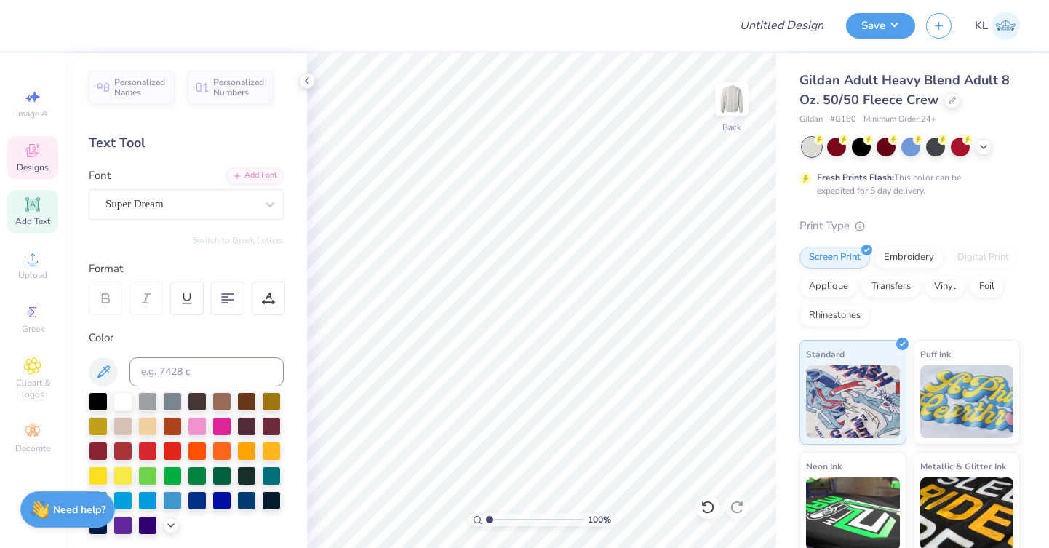
click at [38, 156] on icon at bounding box center [32, 150] width 17 height 17
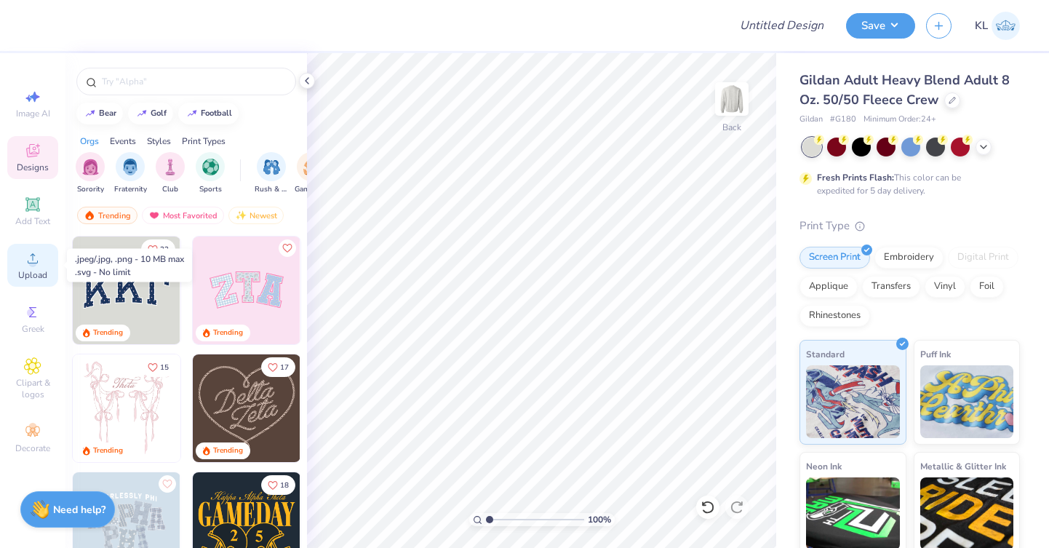
click at [39, 260] on icon at bounding box center [32, 257] width 17 height 17
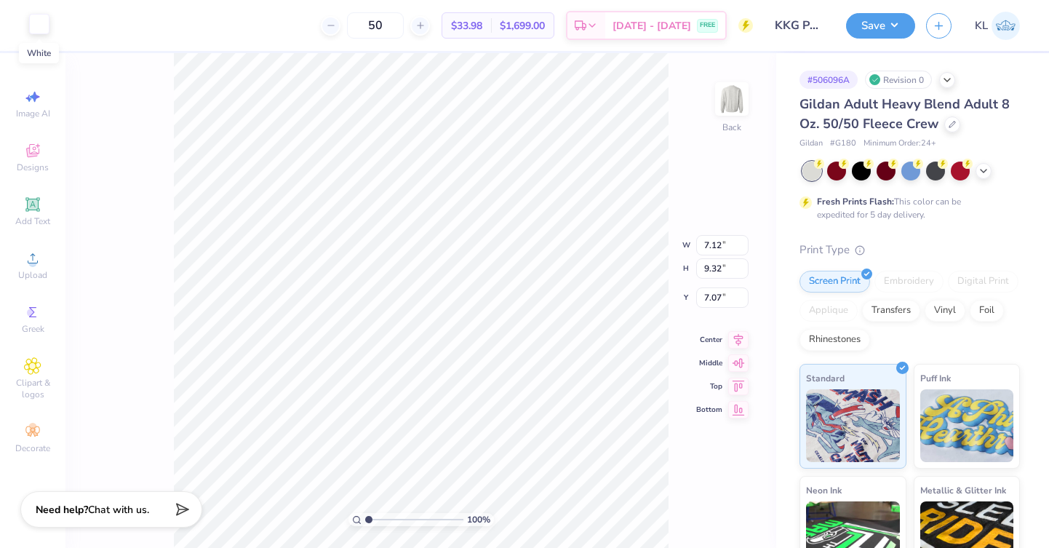
click at [39, 25] on div at bounding box center [39, 24] width 20 height 20
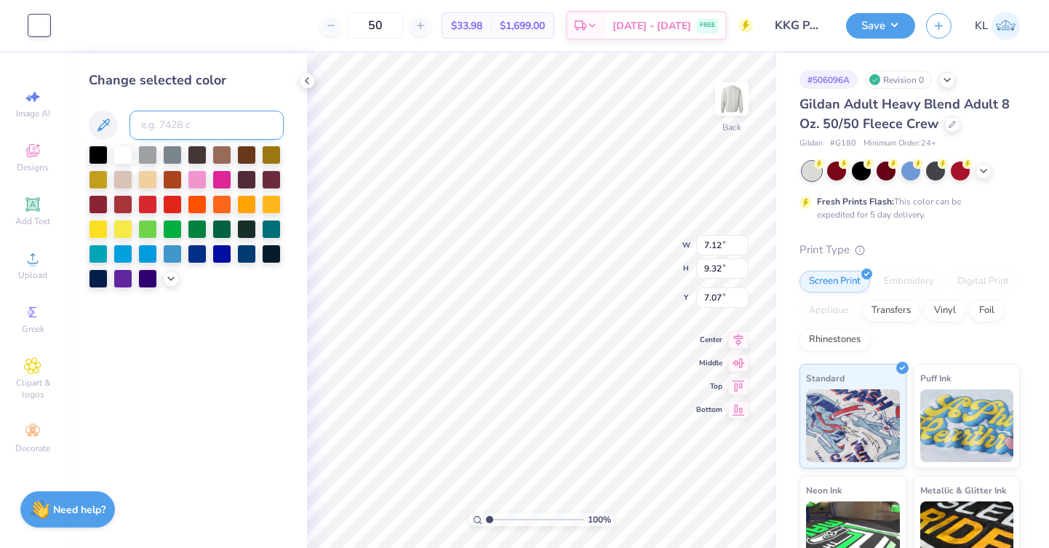
click at [185, 126] on input at bounding box center [206, 125] width 154 height 29
type input "872"
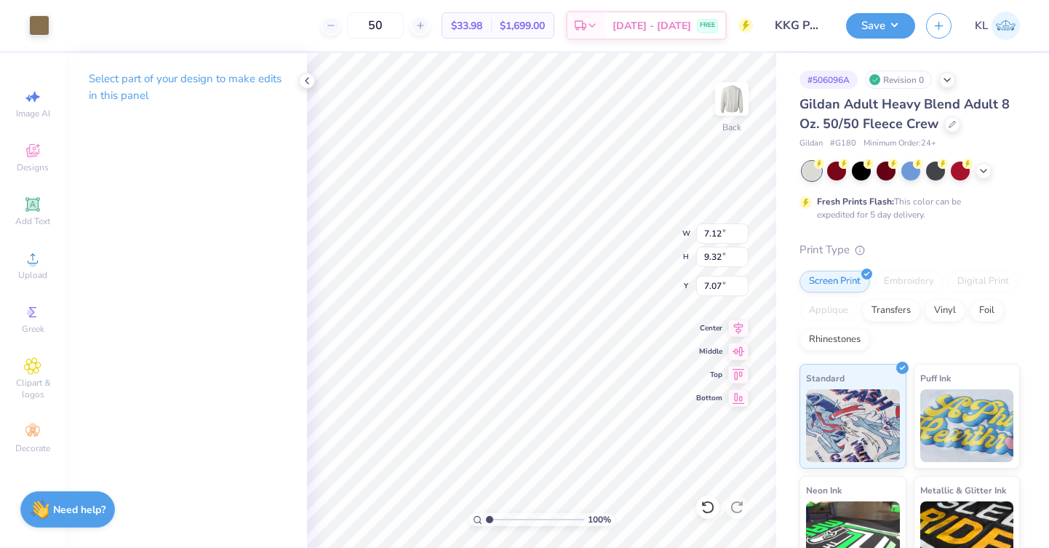
type input "7.21"
